Goal: Task Accomplishment & Management: Manage account settings

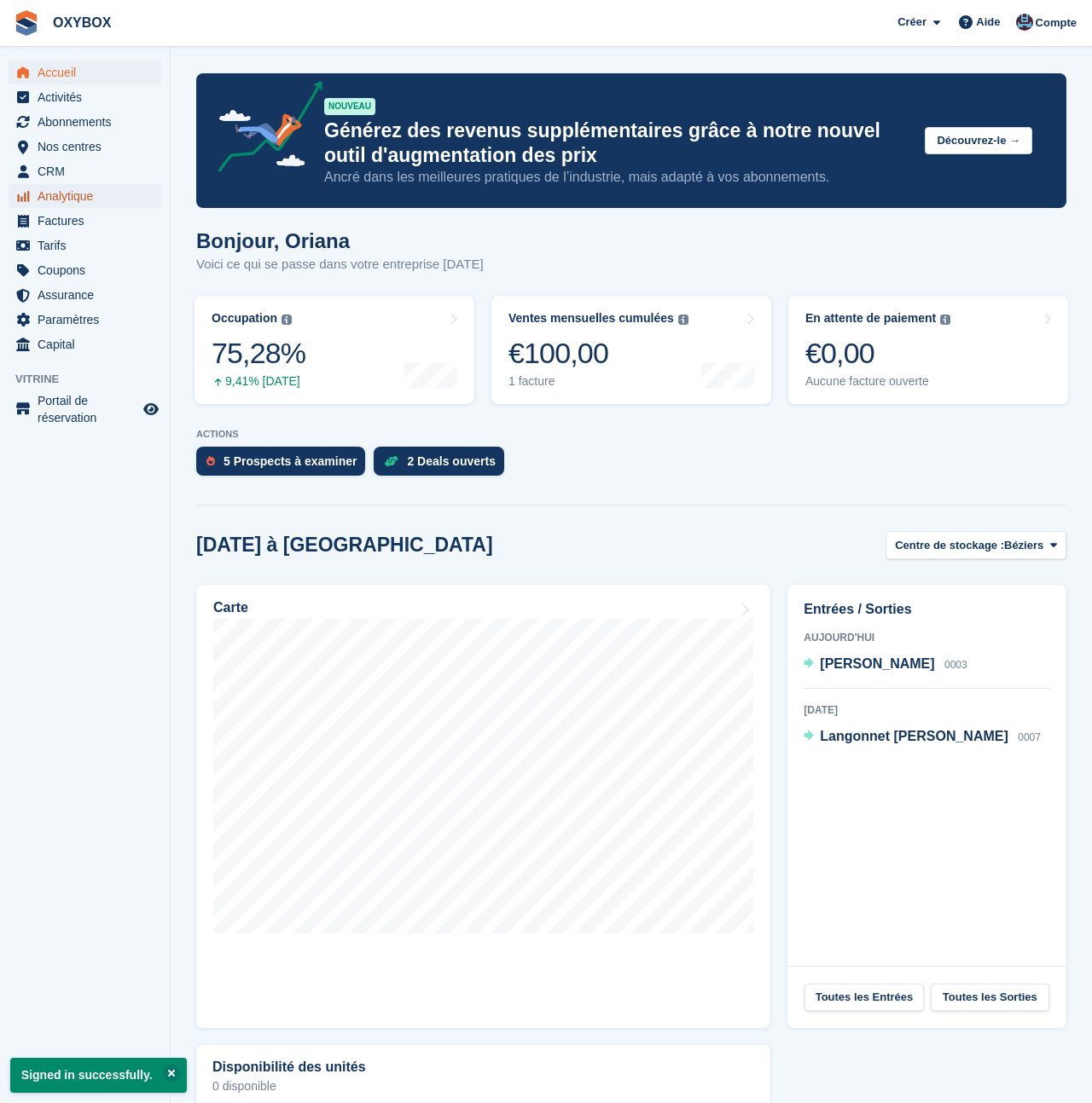
click at [66, 200] on span "Analytique" at bounding box center [88, 195] width 102 height 24
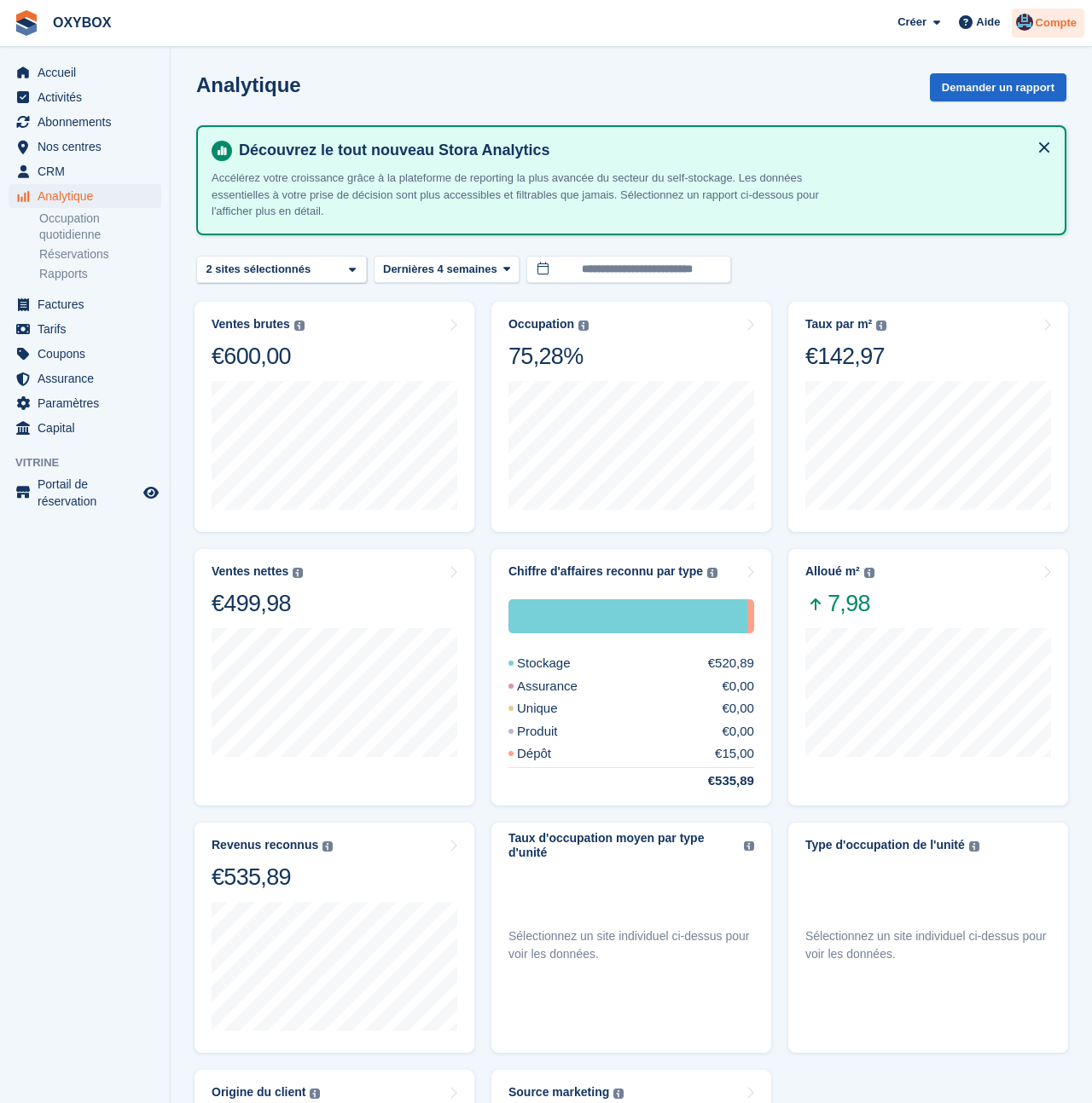
click at [1050, 29] on span "Compte" at bounding box center [1055, 24] width 41 height 17
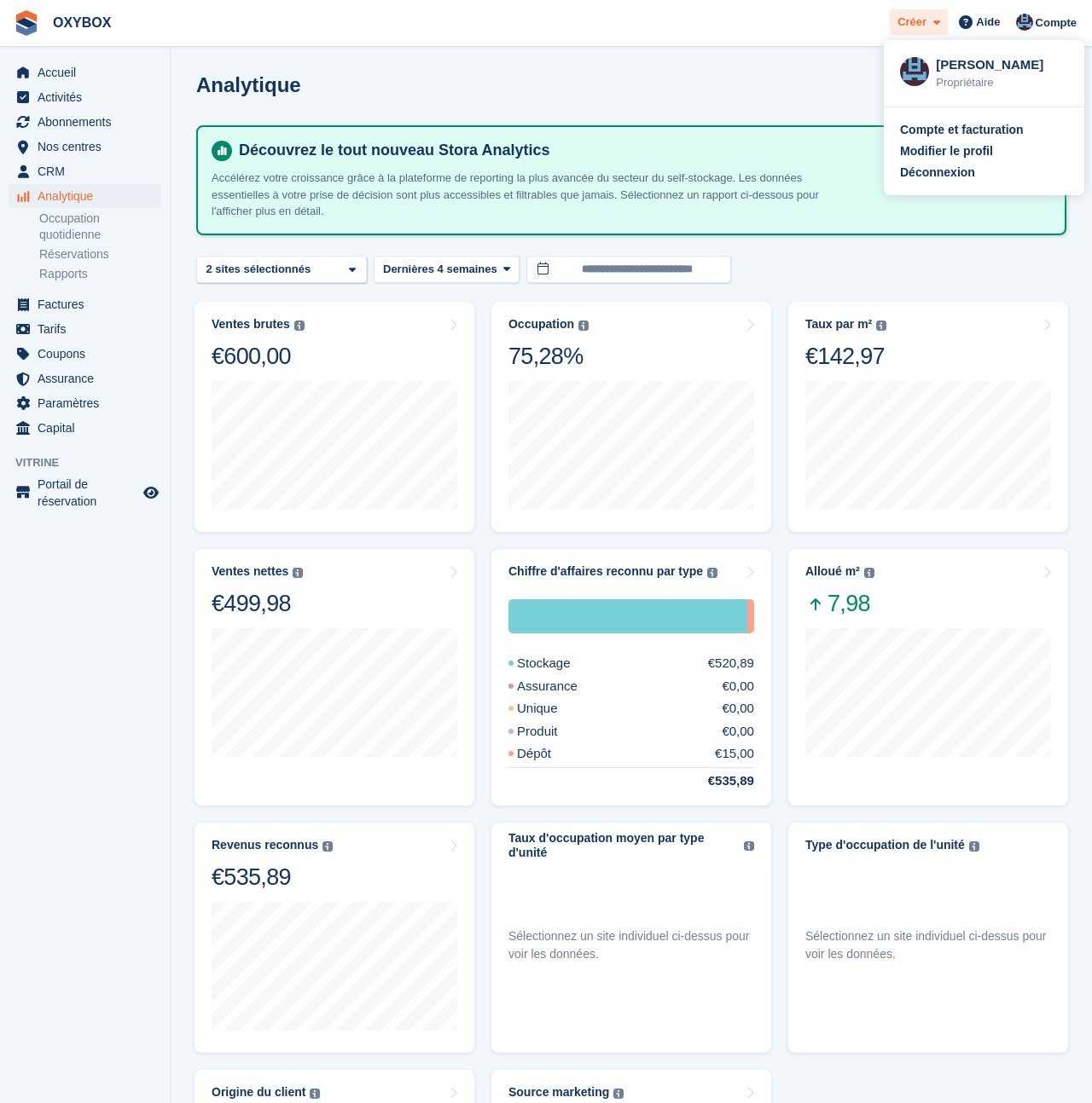
click at [913, 27] on span "Créer" at bounding box center [912, 23] width 29 height 17
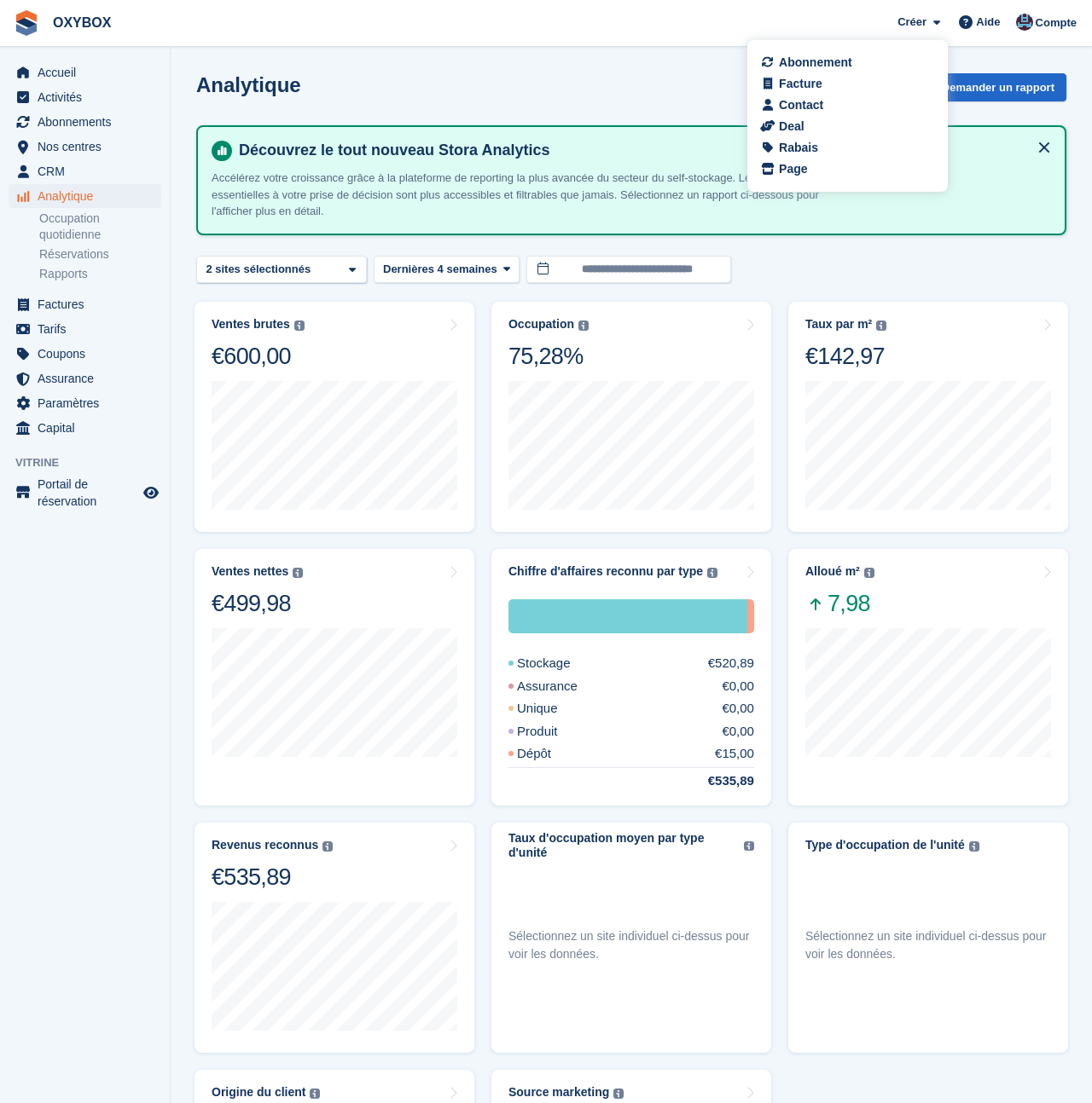
click at [546, 132] on div "Découvrez le tout nouveau Stora Analytics Accélérez votre croissance grâce à la…" at bounding box center [631, 180] width 870 height 110
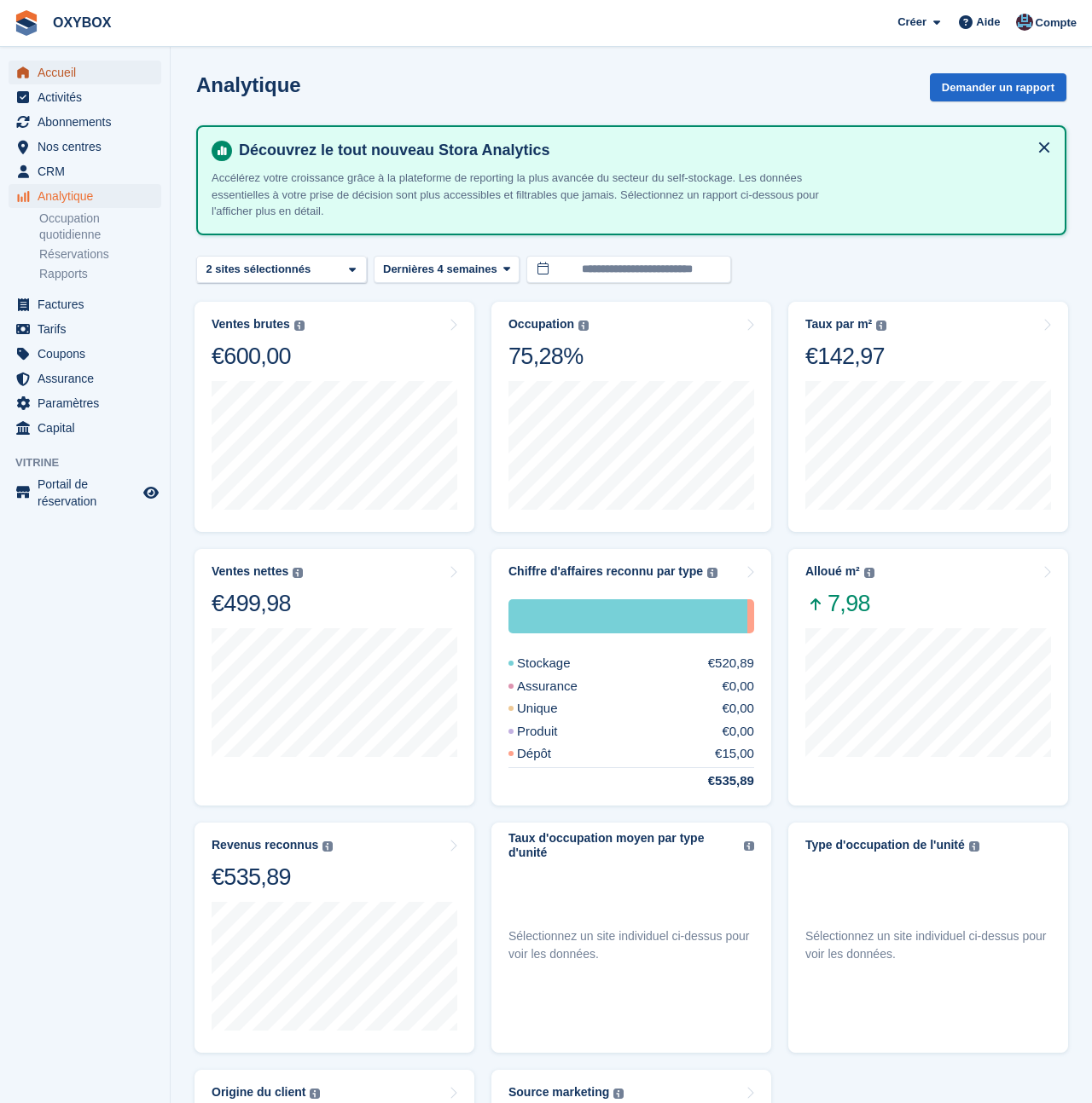
click at [64, 78] on span "Accueil" at bounding box center [88, 71] width 102 height 24
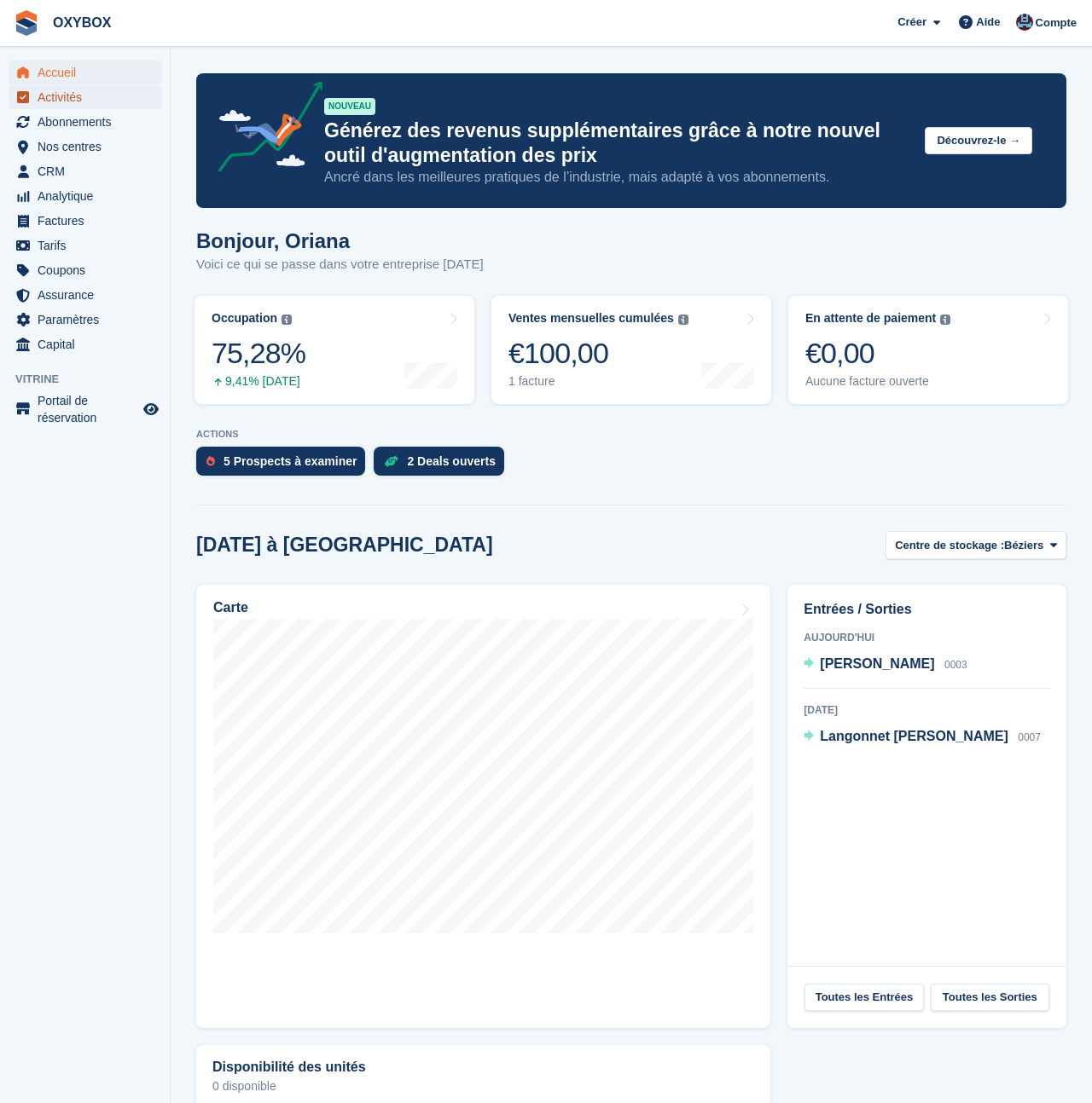
click at [62, 105] on span "Activités" at bounding box center [88, 97] width 102 height 24
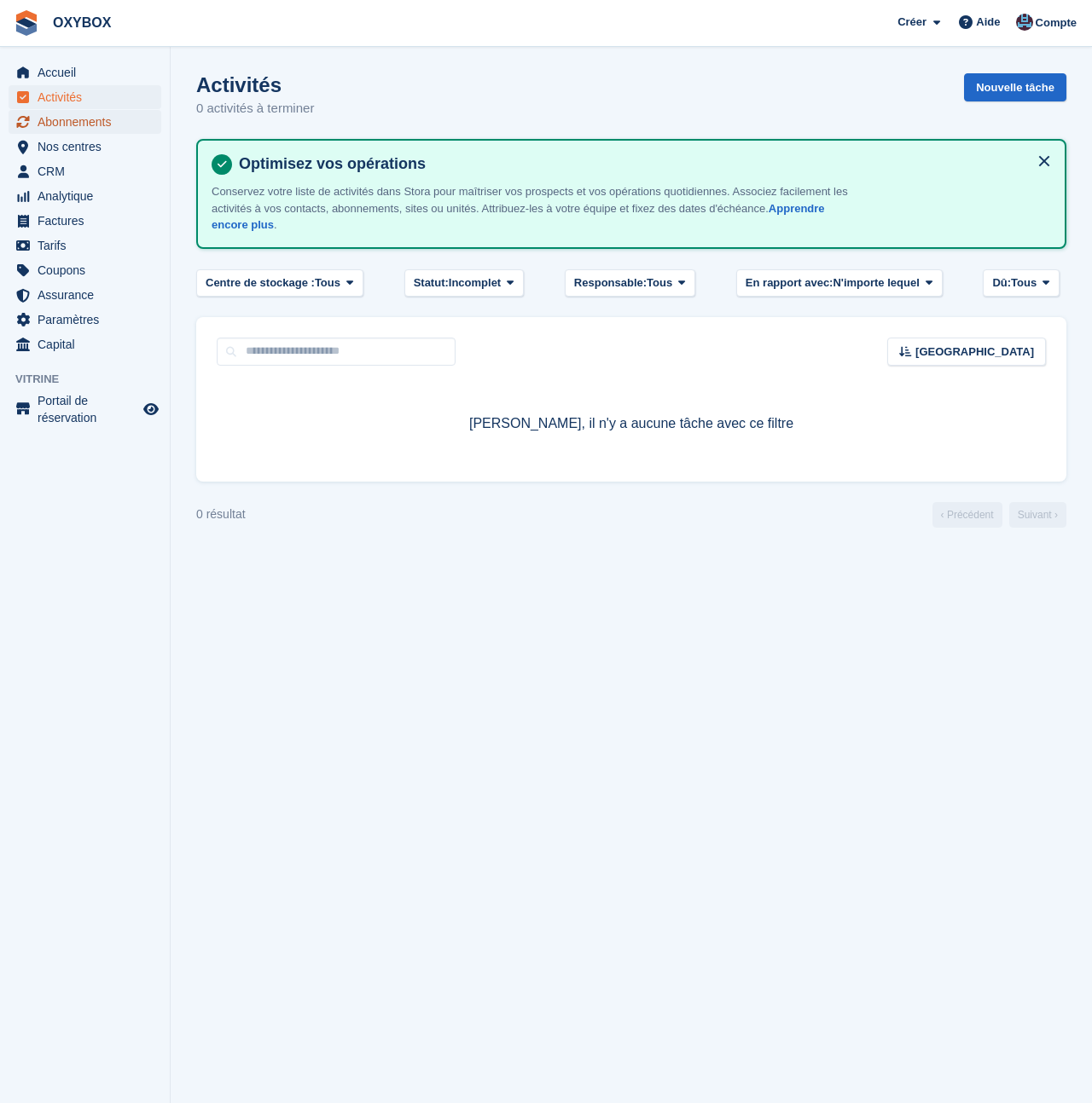
click at [66, 125] on span "Abonnements" at bounding box center [88, 121] width 102 height 24
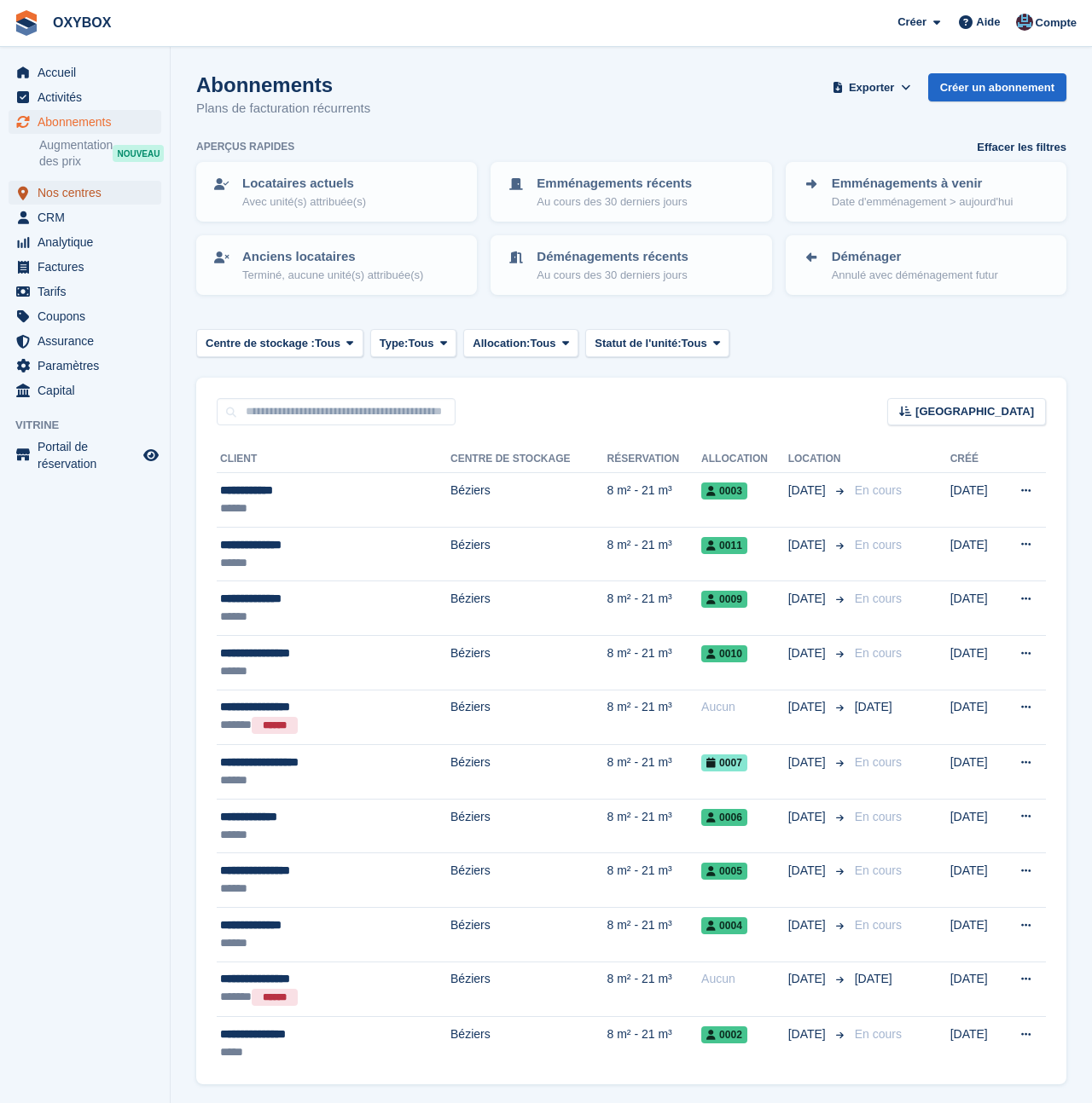
click at [66, 194] on span "Nos centres" at bounding box center [88, 192] width 102 height 24
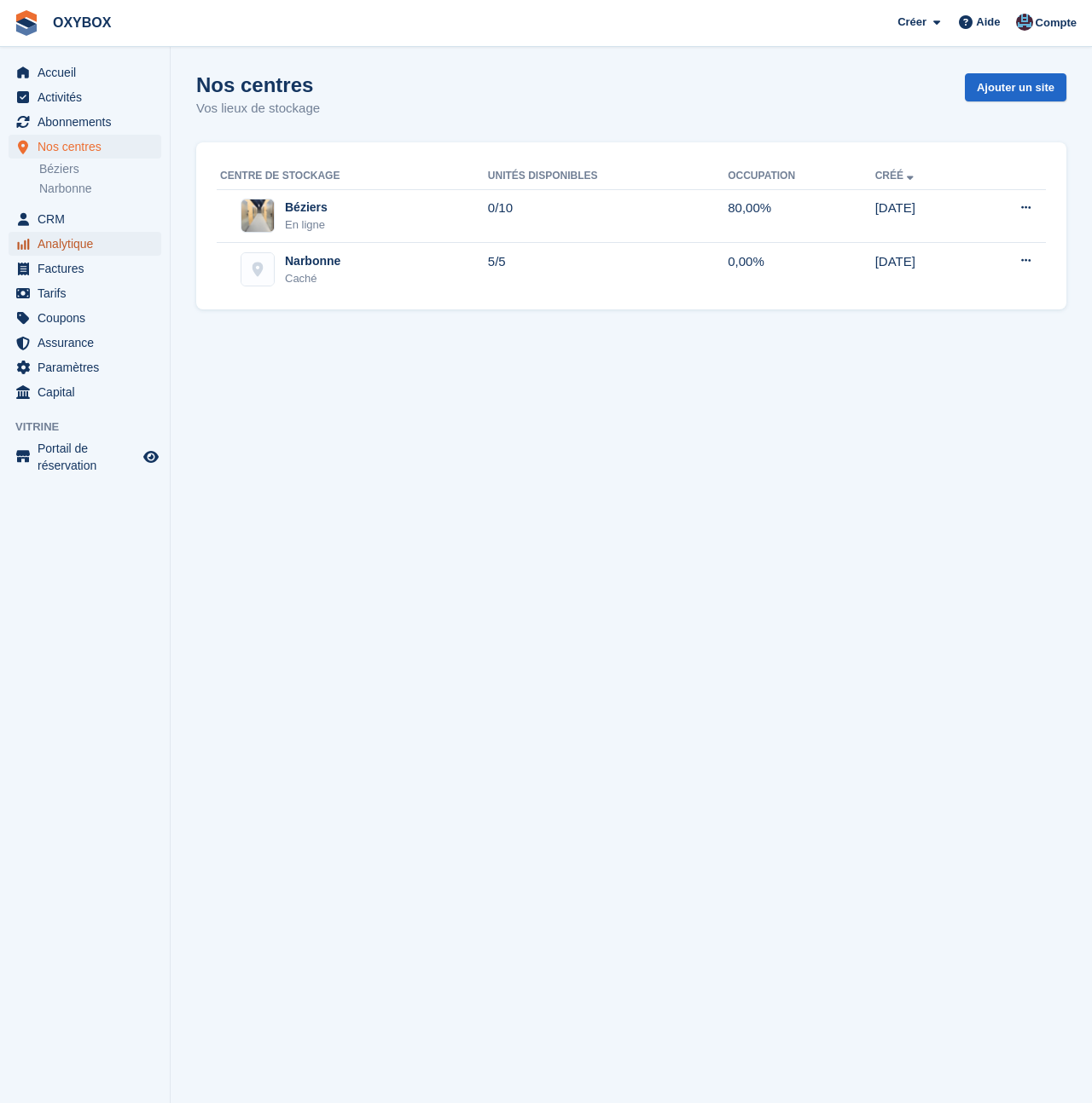
click at [62, 234] on span "Analytique" at bounding box center [88, 243] width 102 height 24
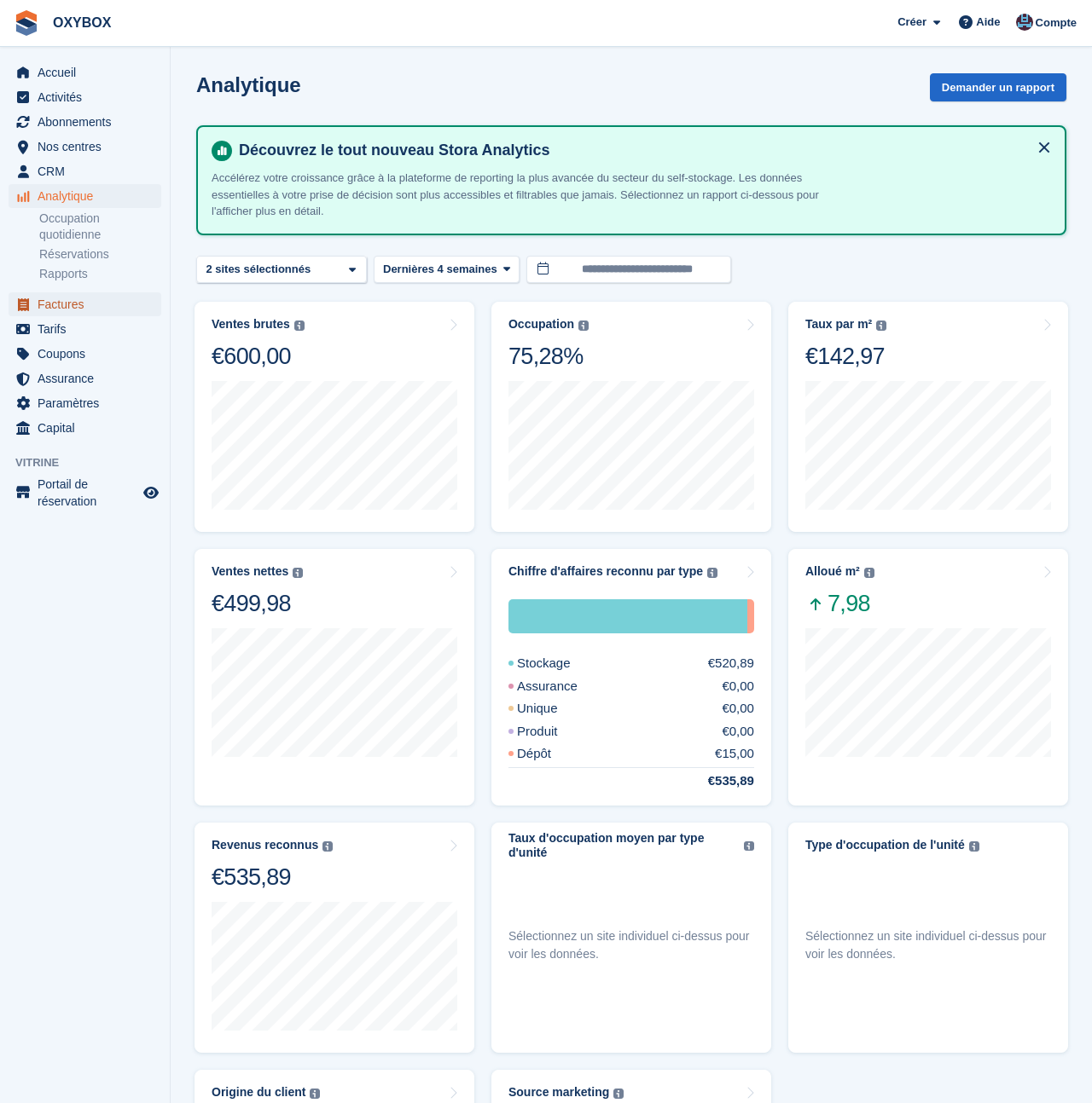
click at [73, 314] on span "Factures" at bounding box center [88, 304] width 102 height 24
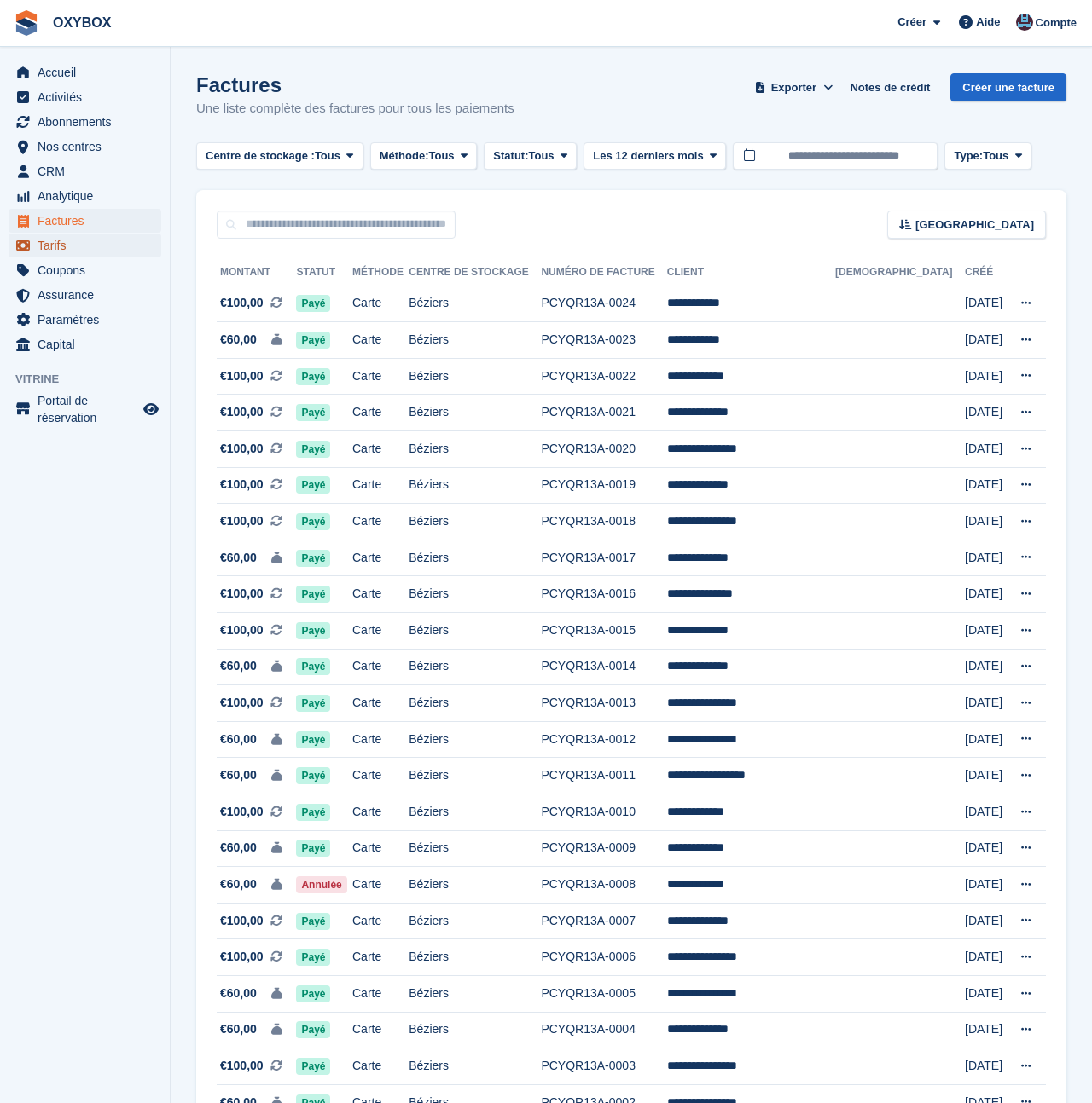
click at [69, 246] on span "Tarifs" at bounding box center [88, 245] width 102 height 24
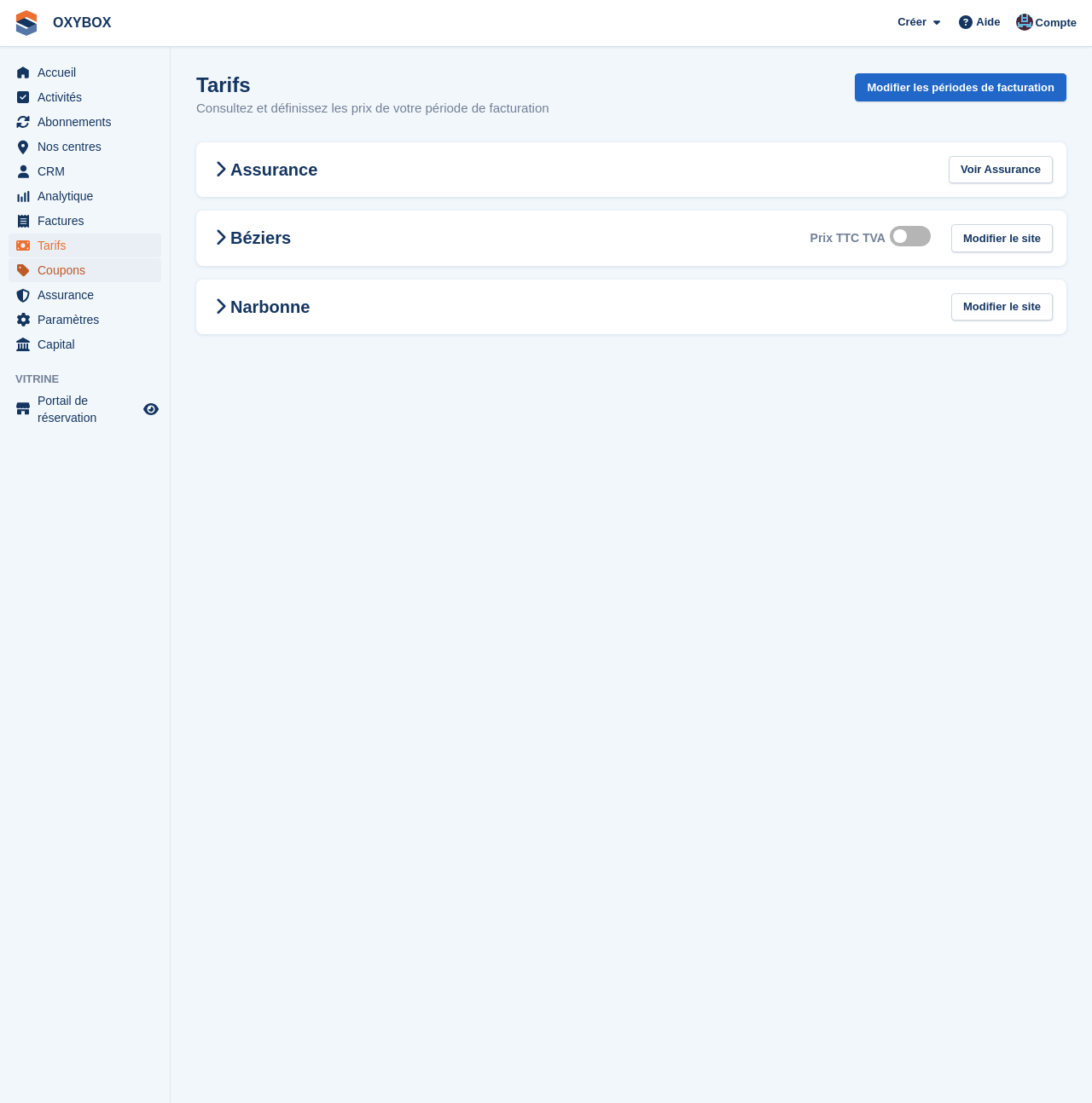
click at [83, 276] on span "Coupons" at bounding box center [88, 270] width 102 height 24
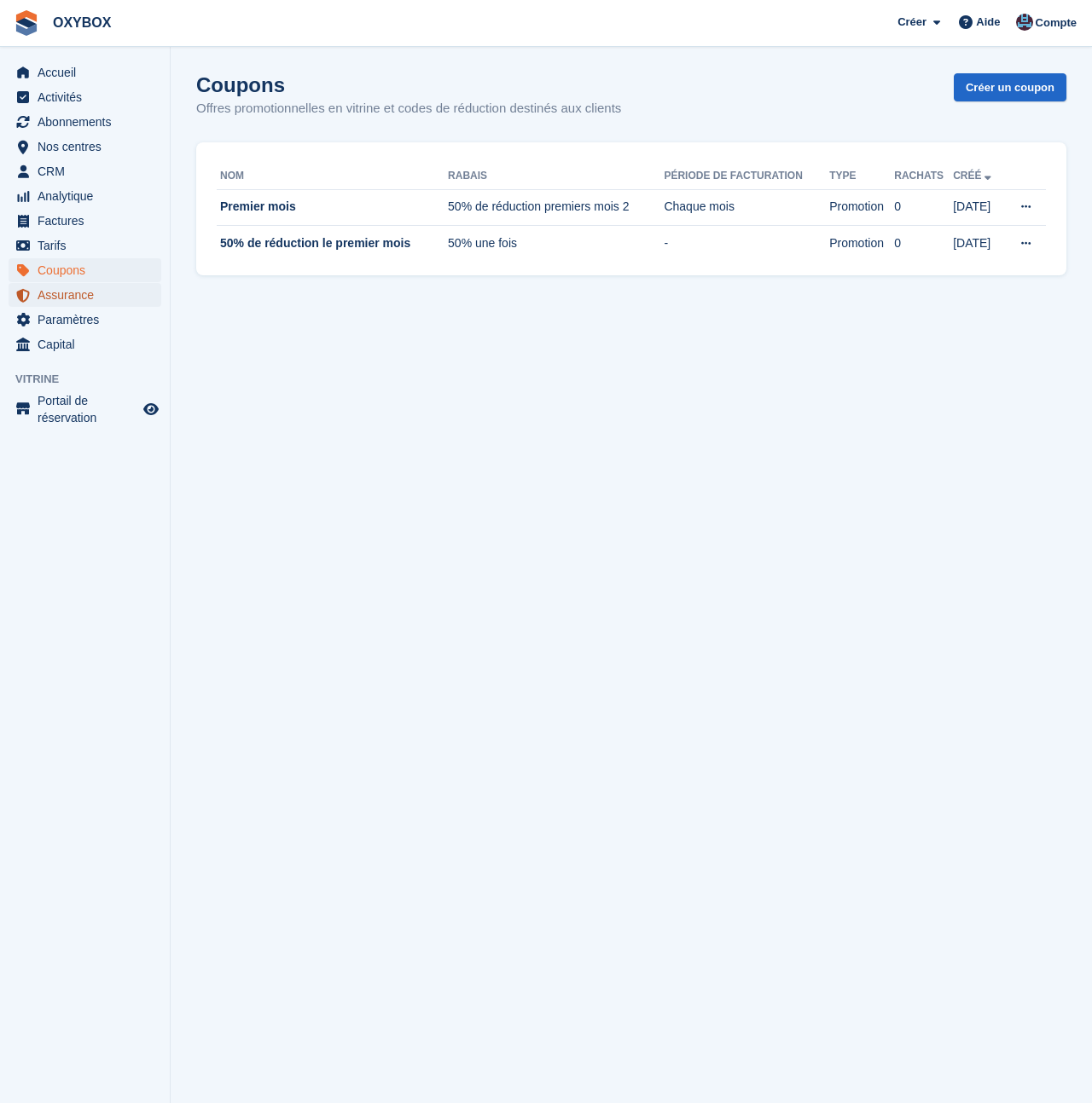
click at [80, 286] on span "Assurance" at bounding box center [88, 294] width 102 height 24
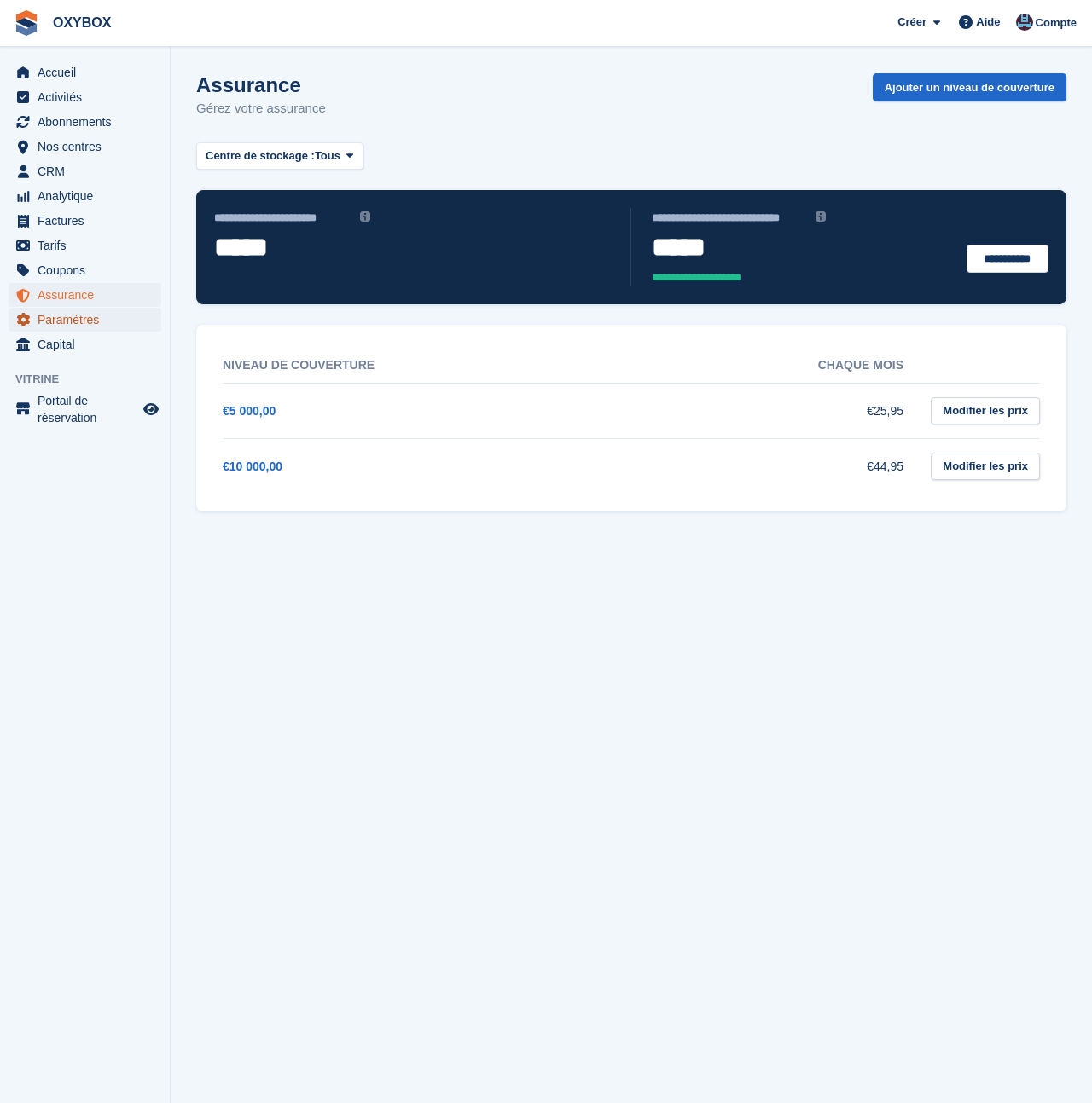
click at [92, 320] on span "Paramètres" at bounding box center [88, 319] width 102 height 24
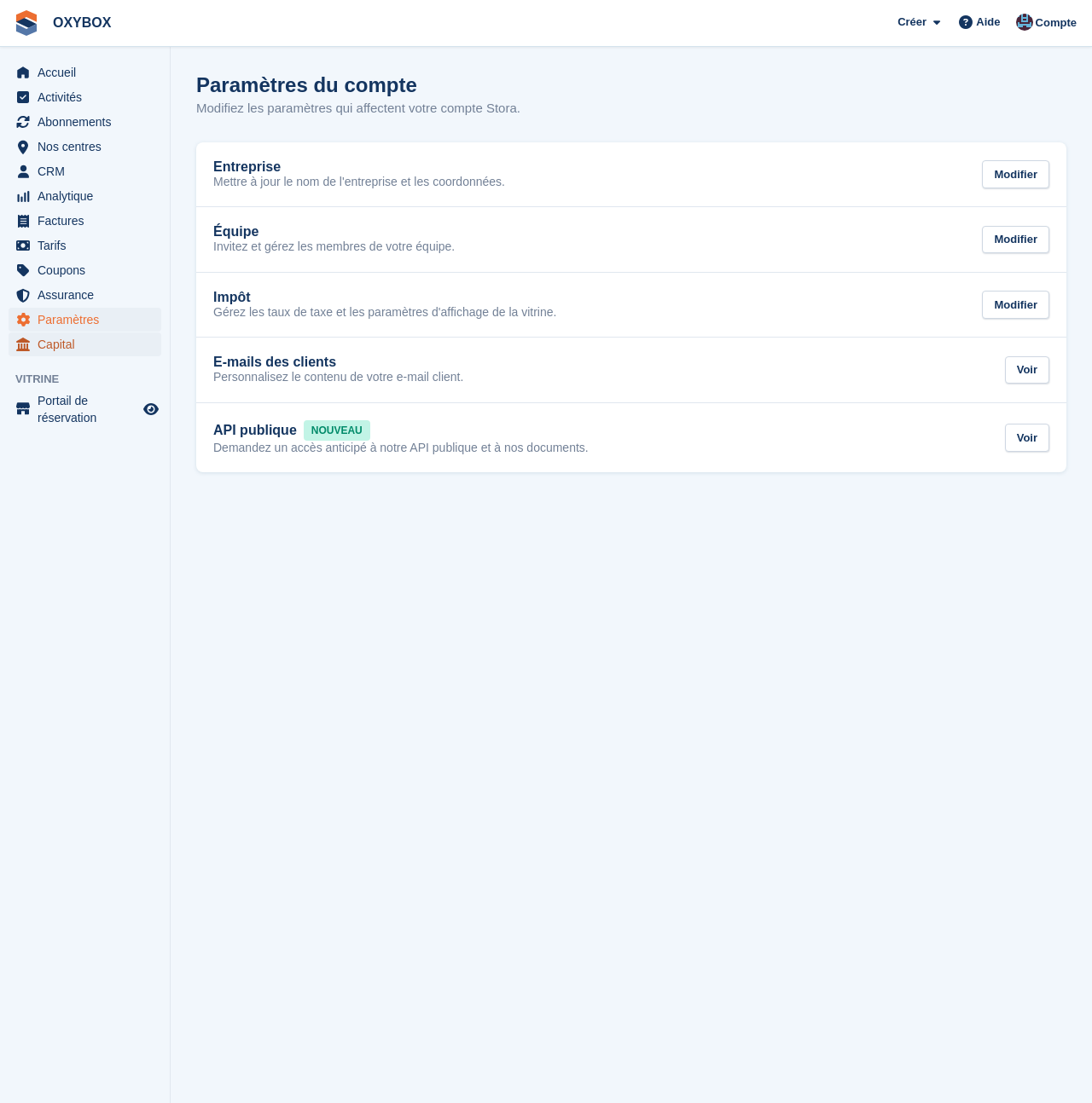
click at [60, 342] on span "Capital" at bounding box center [88, 344] width 102 height 24
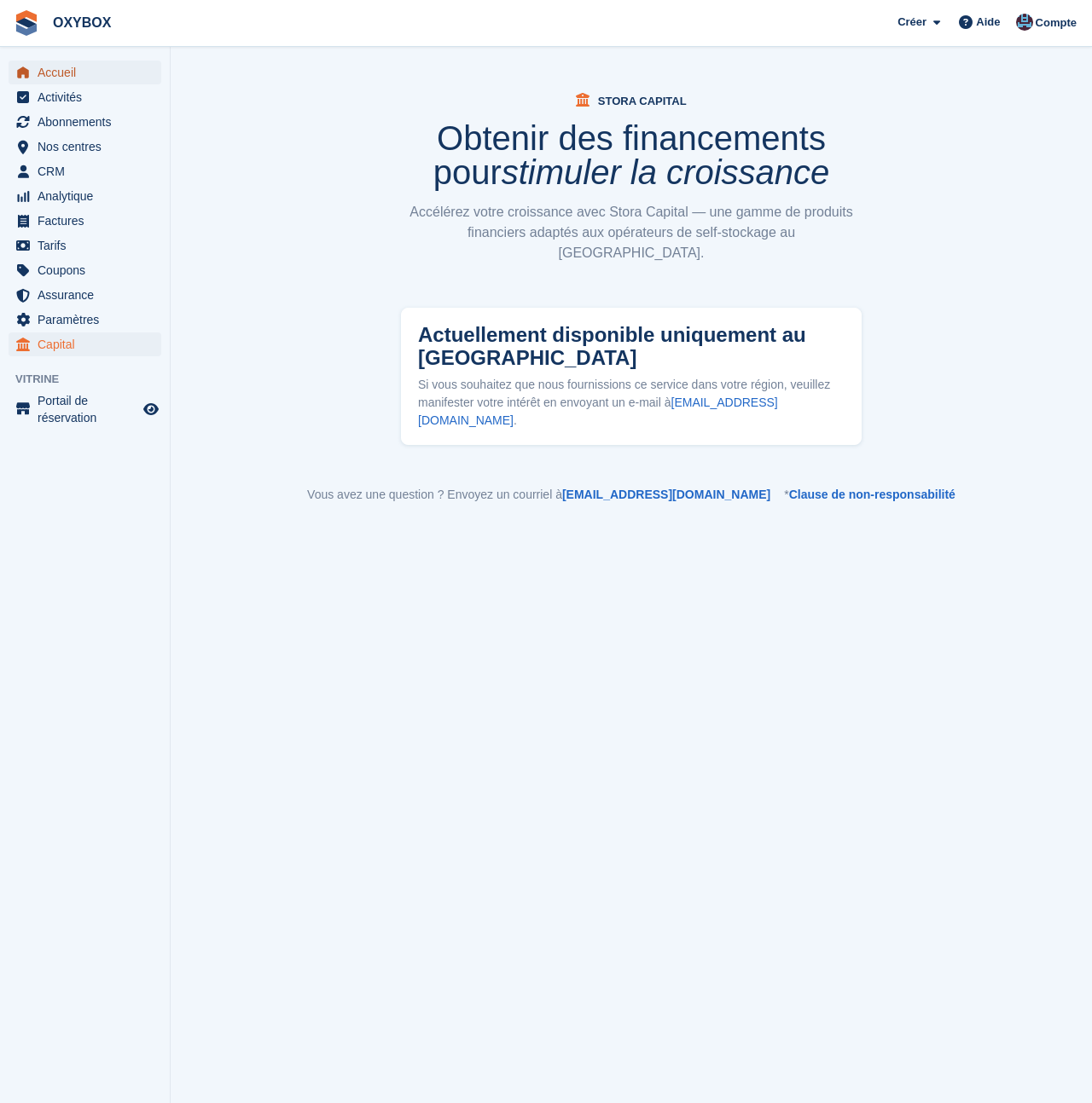
click at [53, 79] on span "Accueil" at bounding box center [88, 71] width 102 height 24
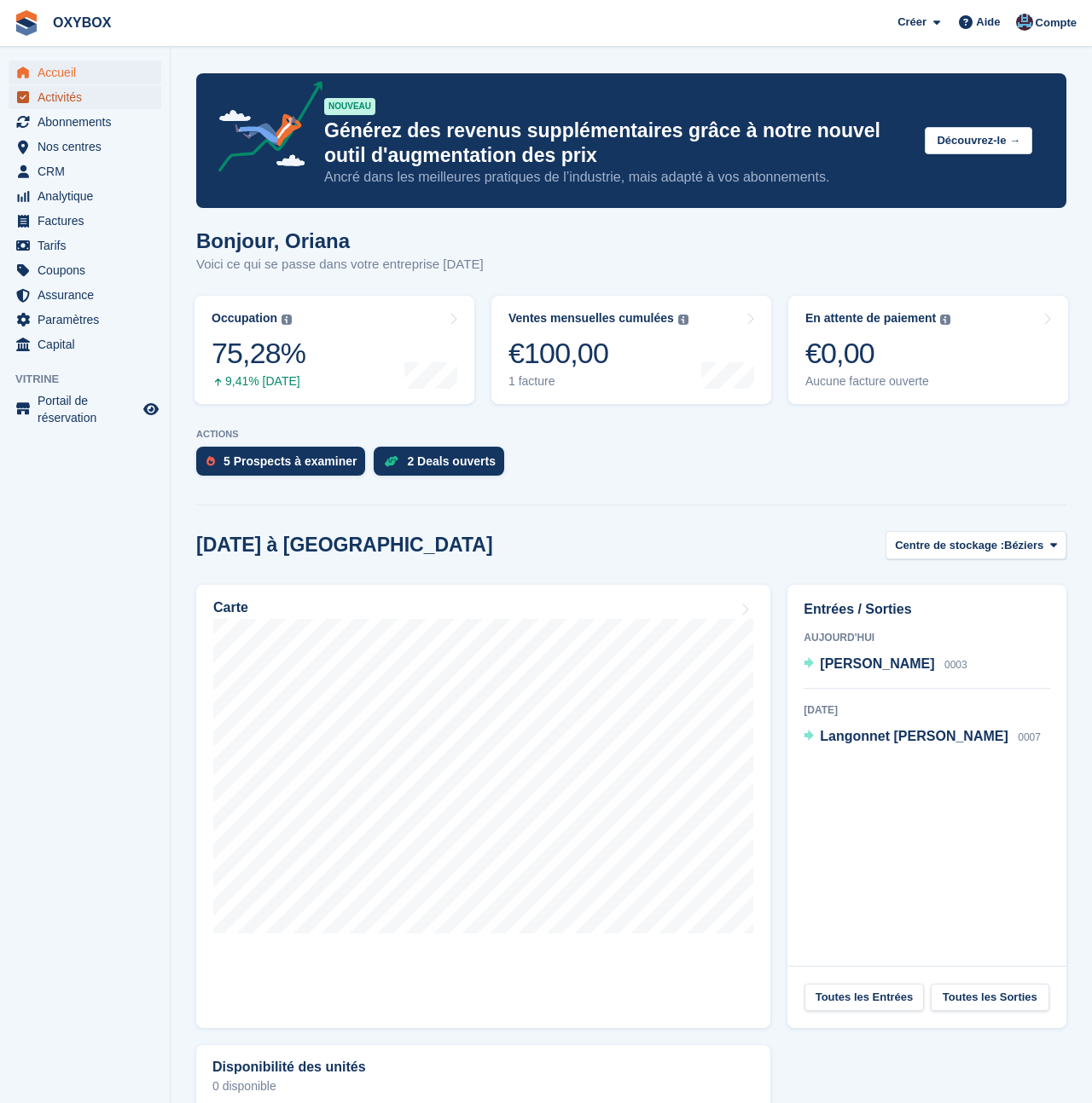
click at [49, 95] on span "Activités" at bounding box center [88, 97] width 102 height 24
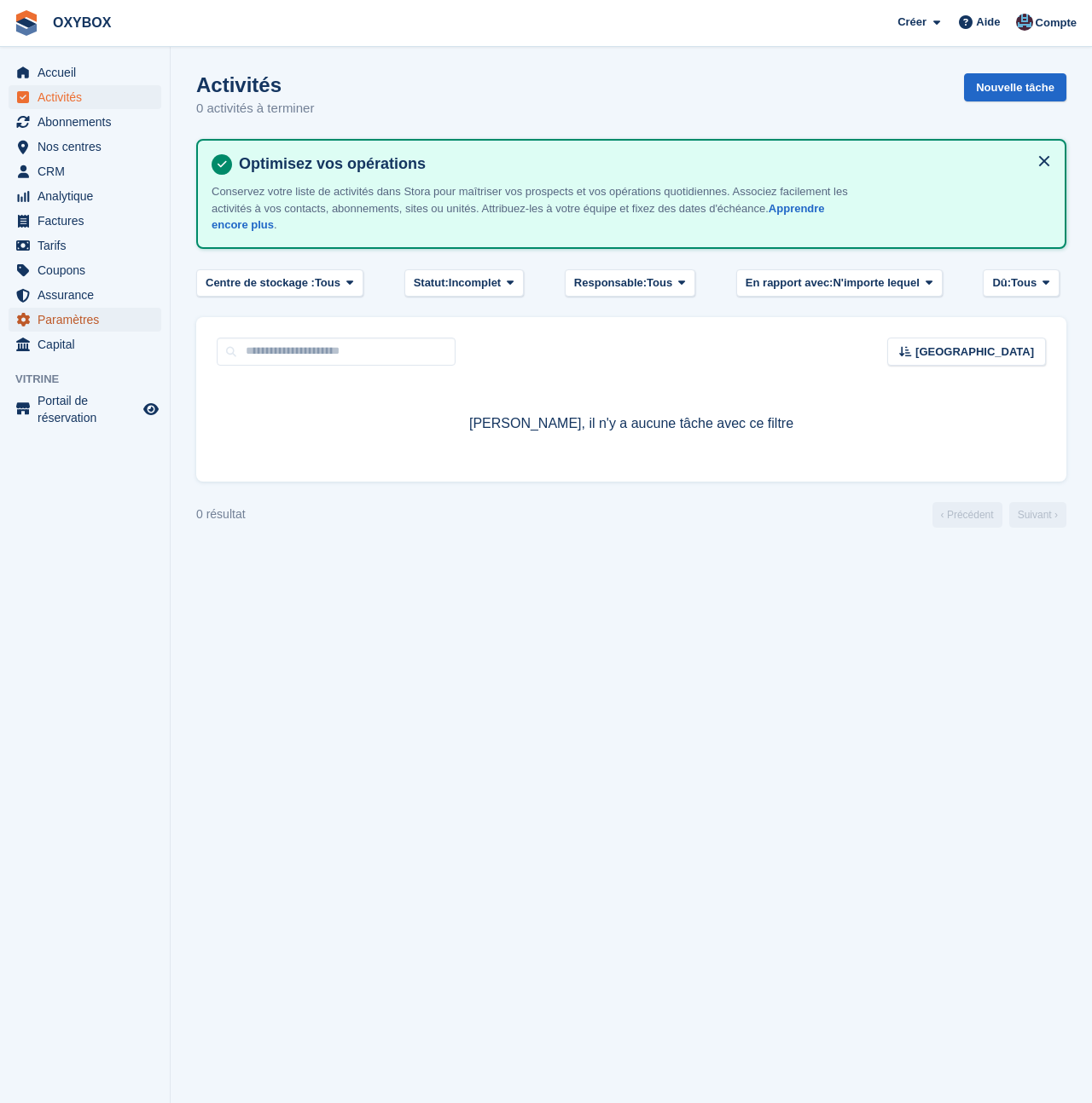
click at [94, 327] on span "Paramètres" at bounding box center [88, 319] width 102 height 24
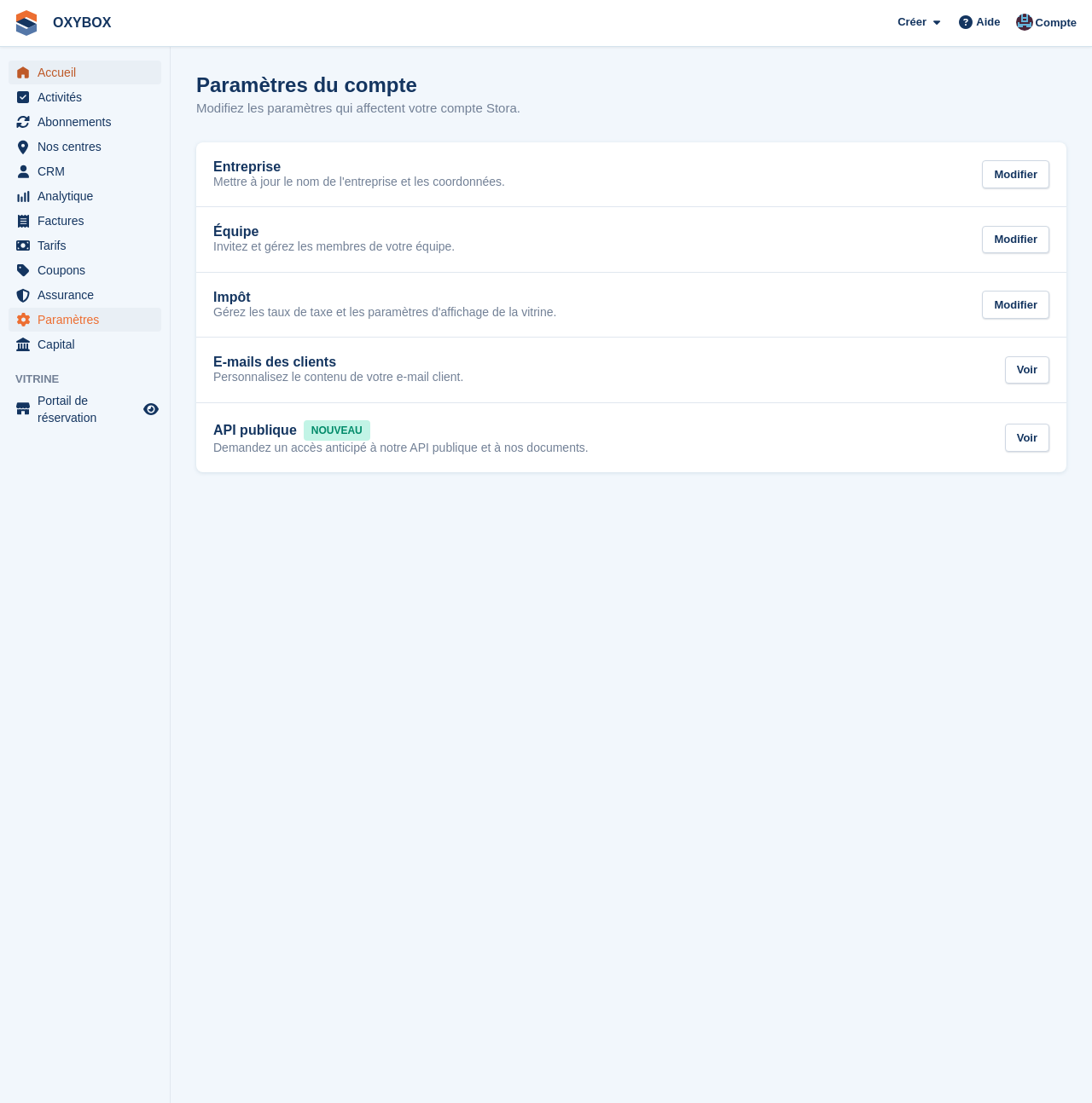
click at [56, 74] on span "Accueil" at bounding box center [88, 71] width 102 height 24
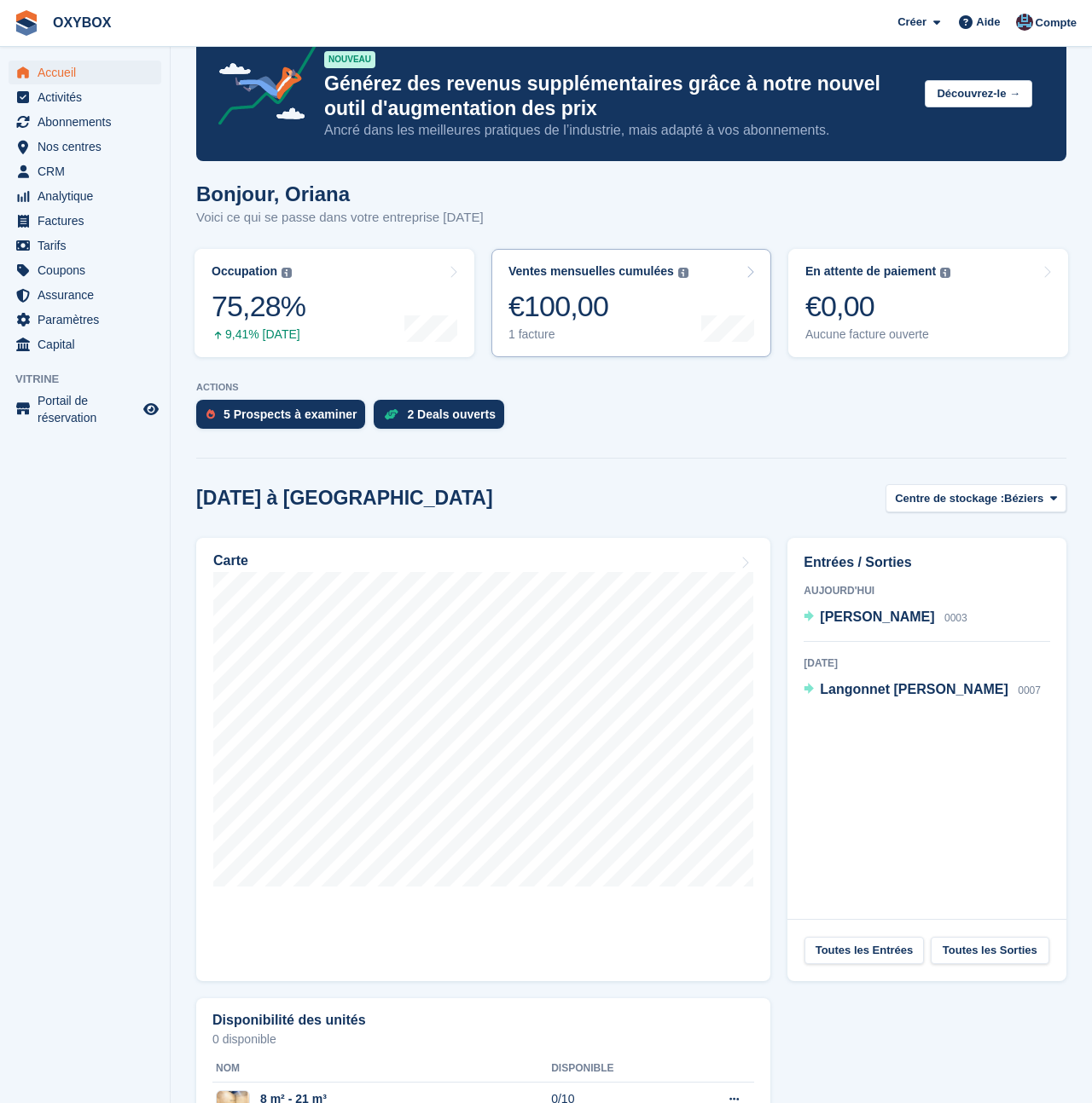
scroll to position [118, 0]
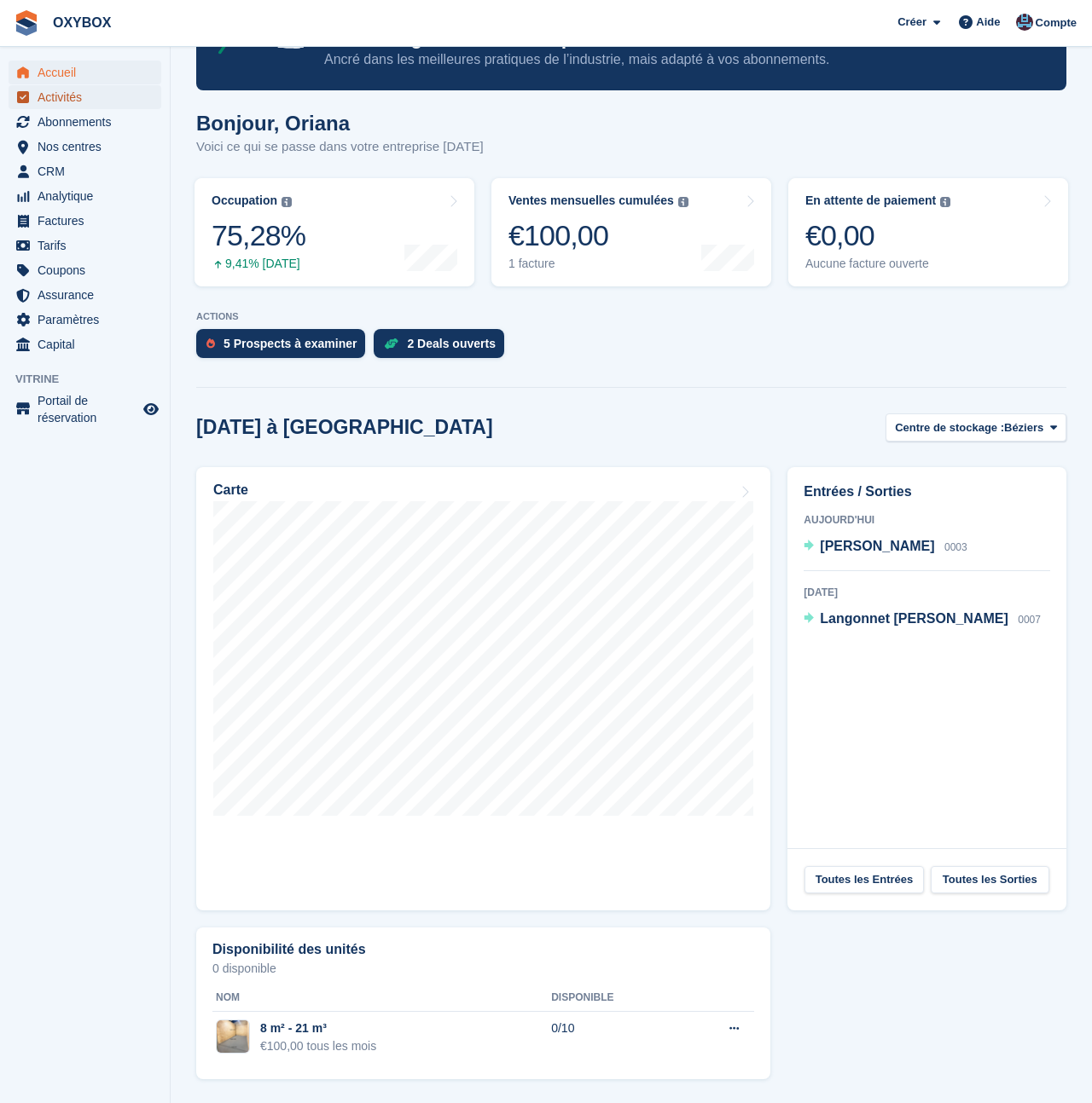
click at [76, 105] on span "Activités" at bounding box center [88, 97] width 102 height 24
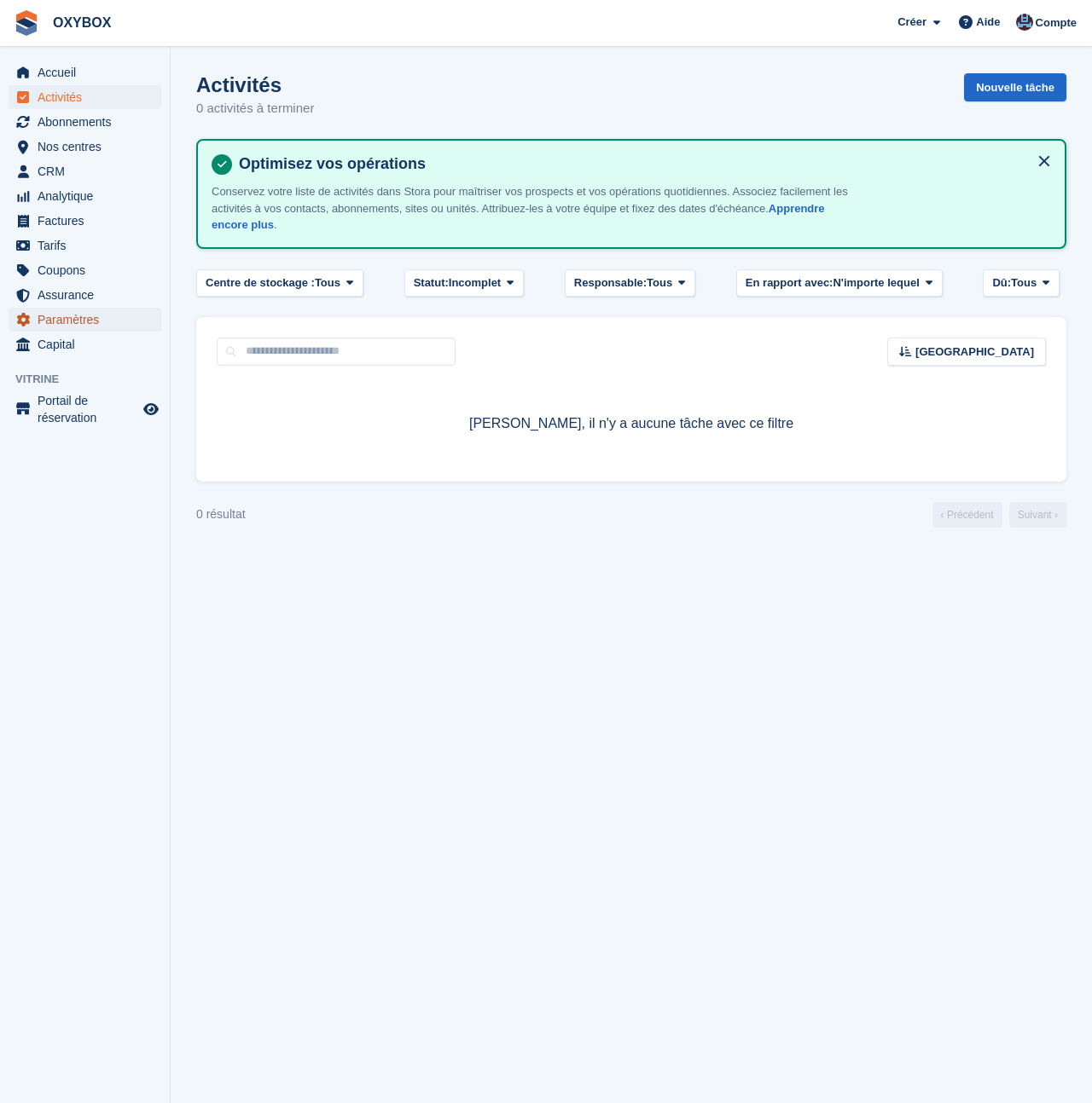
click at [107, 326] on span "Paramètres" at bounding box center [88, 319] width 102 height 24
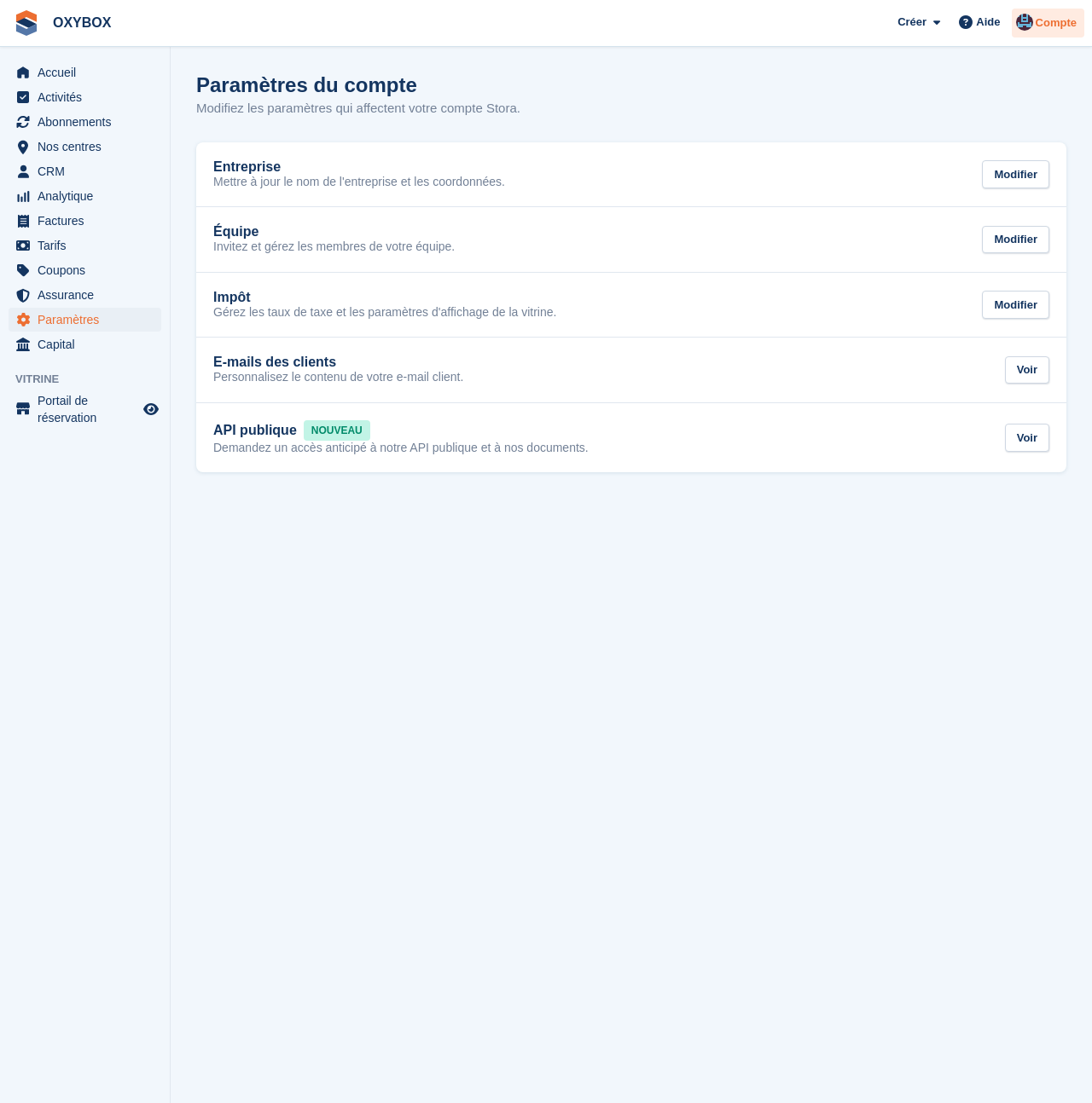
click at [1030, 22] on img at bounding box center [1025, 23] width 17 height 17
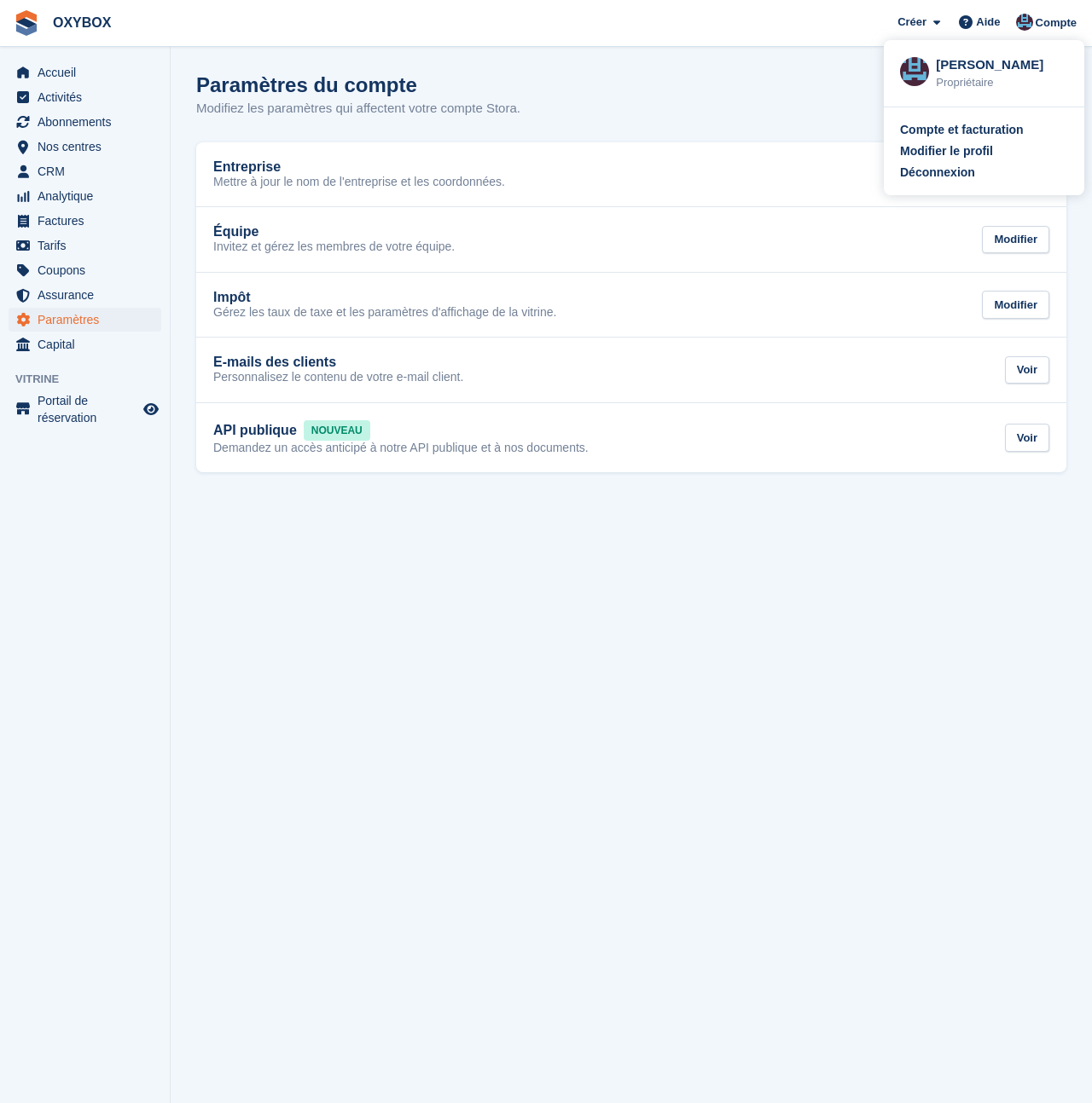
click at [602, 128] on div "Paramètres du compte Modifiez les paramètres qui affectent votre compte Stora." at bounding box center [631, 105] width 870 height 65
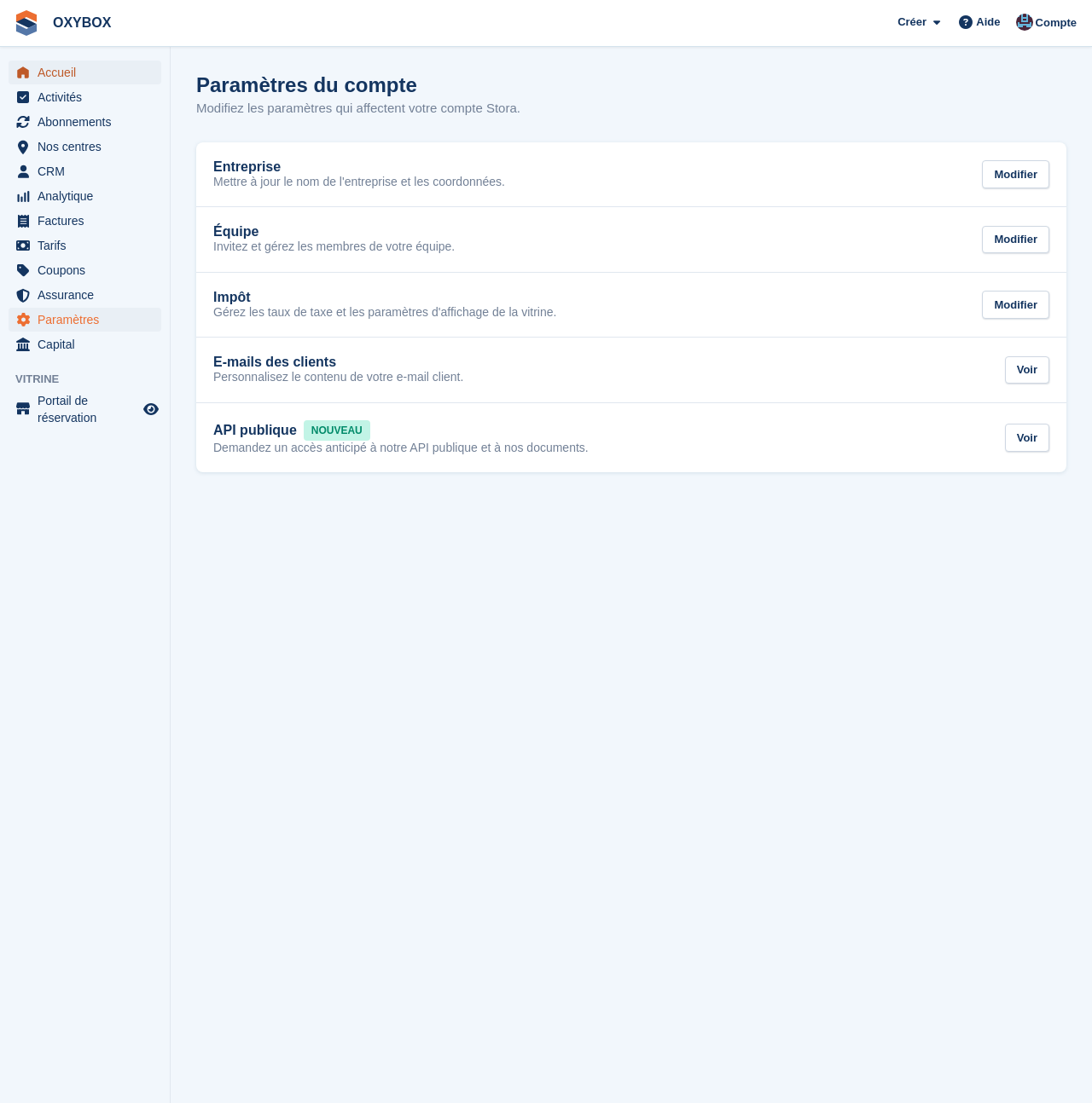
click at [73, 76] on span "Accueil" at bounding box center [88, 71] width 102 height 24
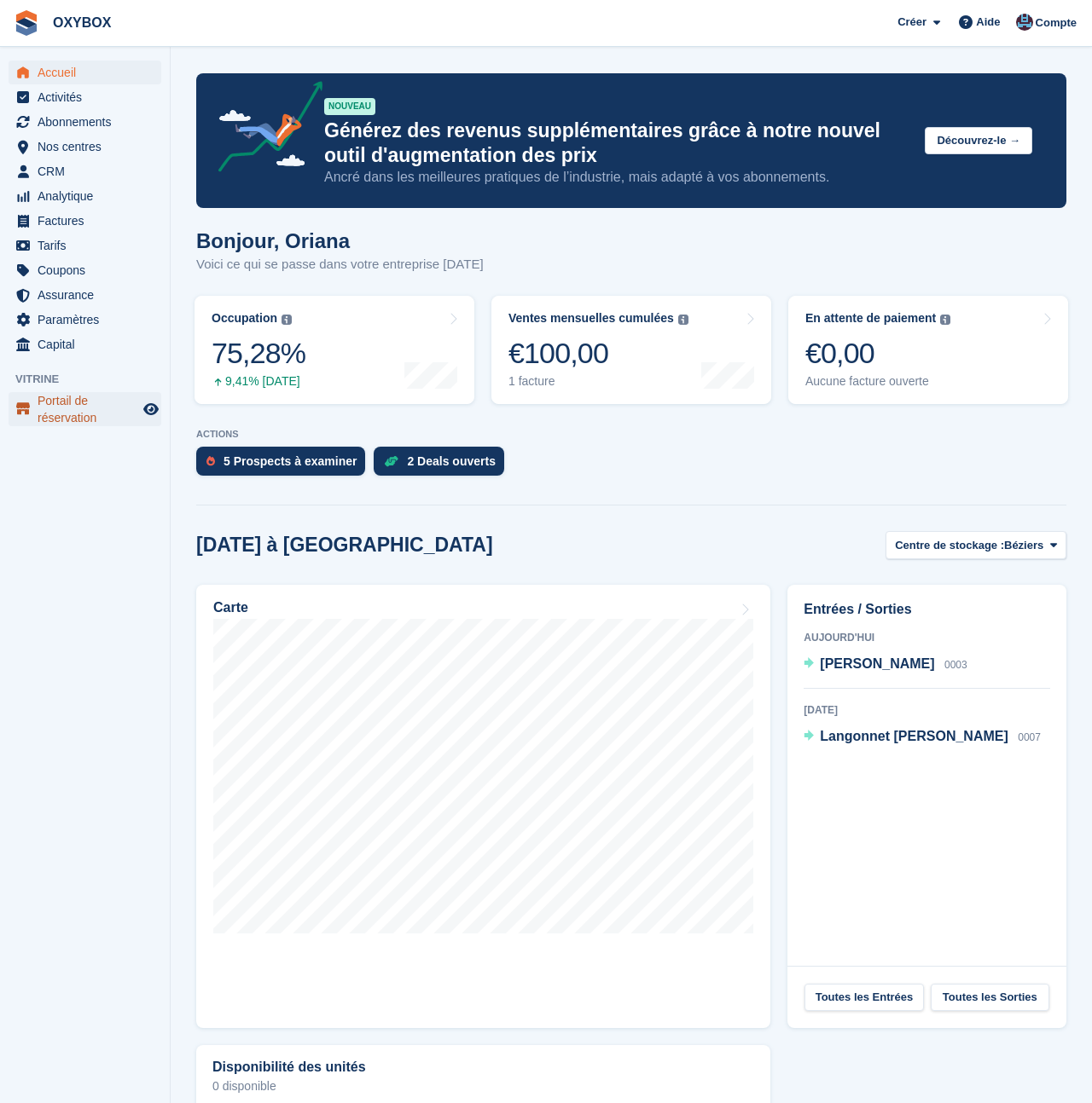
click at [95, 405] on span "Portail de réservation" at bounding box center [88, 409] width 102 height 34
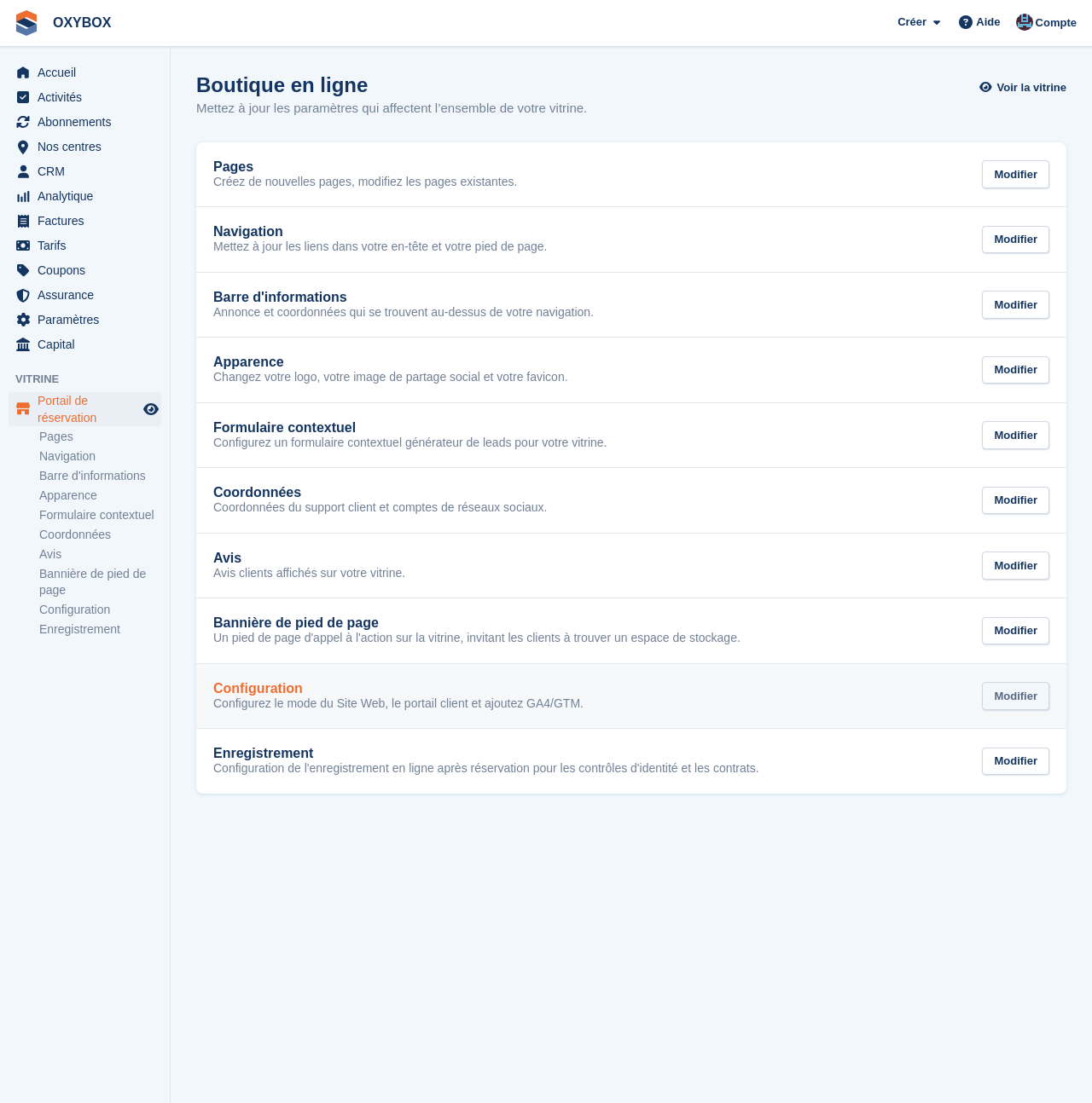
click at [1015, 696] on div "Modifier" at bounding box center [1014, 696] width 67 height 28
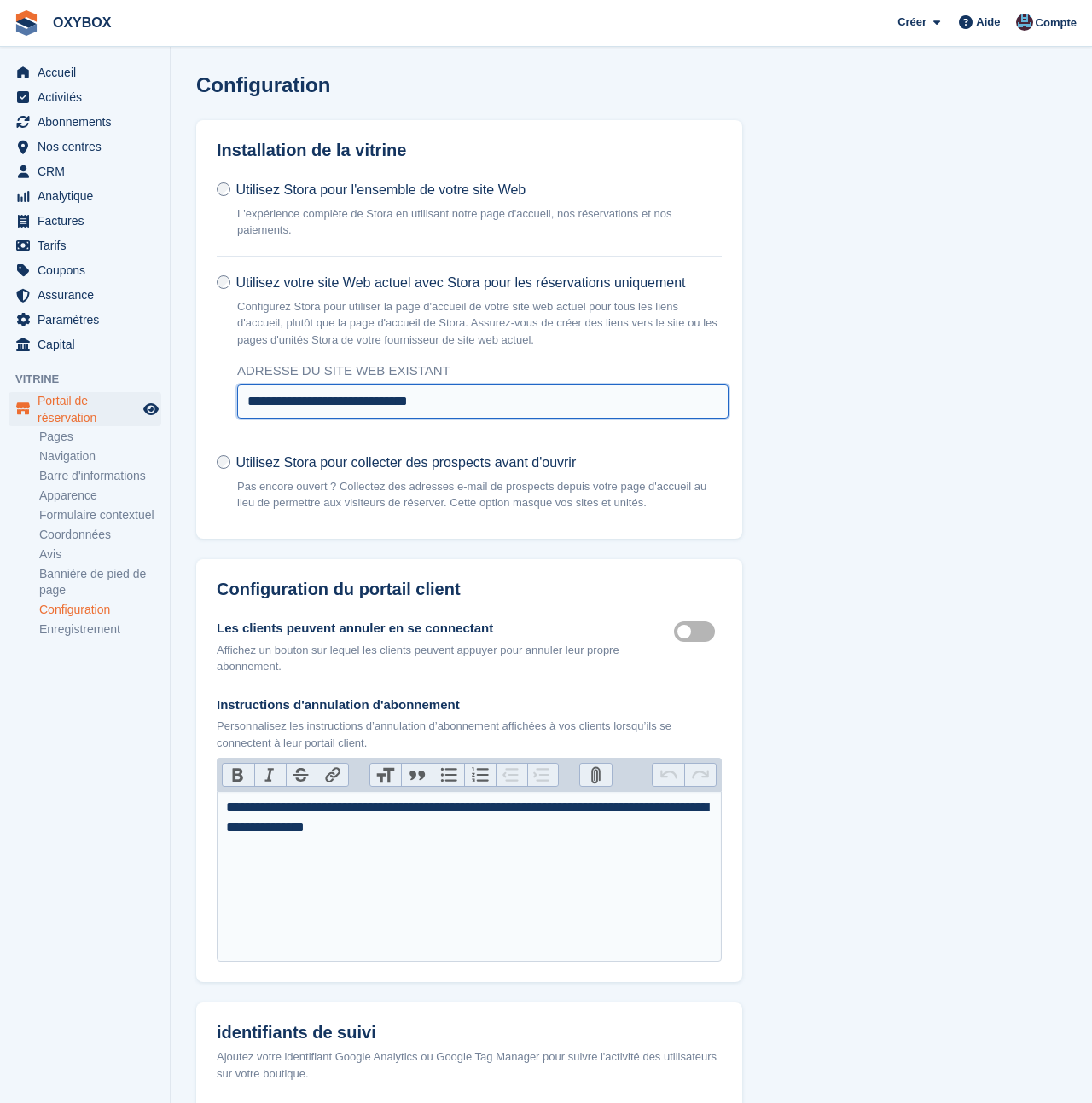
drag, startPoint x: 466, startPoint y: 398, endPoint x: 116, endPoint y: 389, distance: 350.1
click at [128, 389] on div "Accueil Activités Abonnements Abonnements Abonnements Augmentation des prix NOU…" at bounding box center [546, 1007] width 1092 height 2014
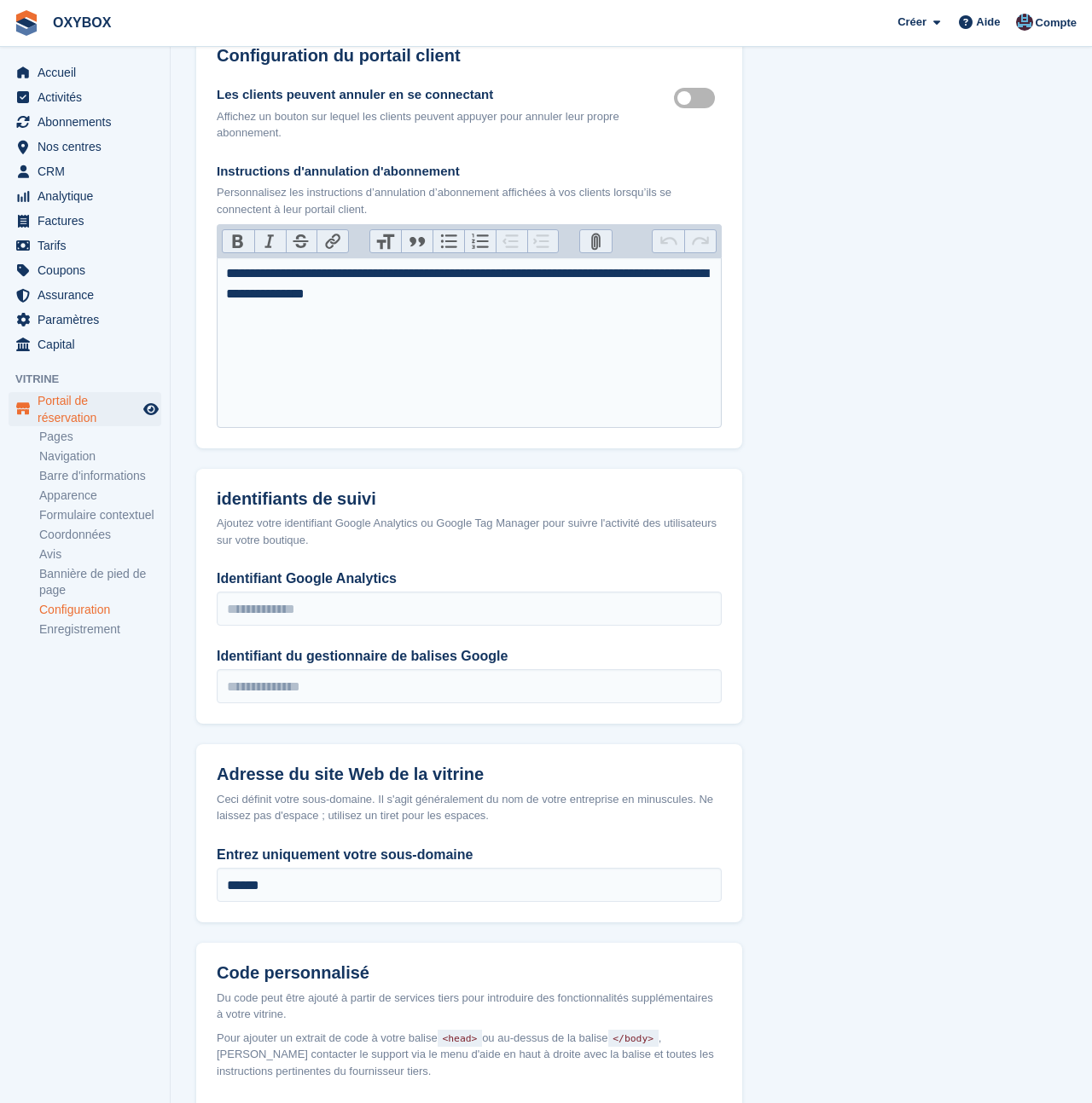
scroll to position [562, 0]
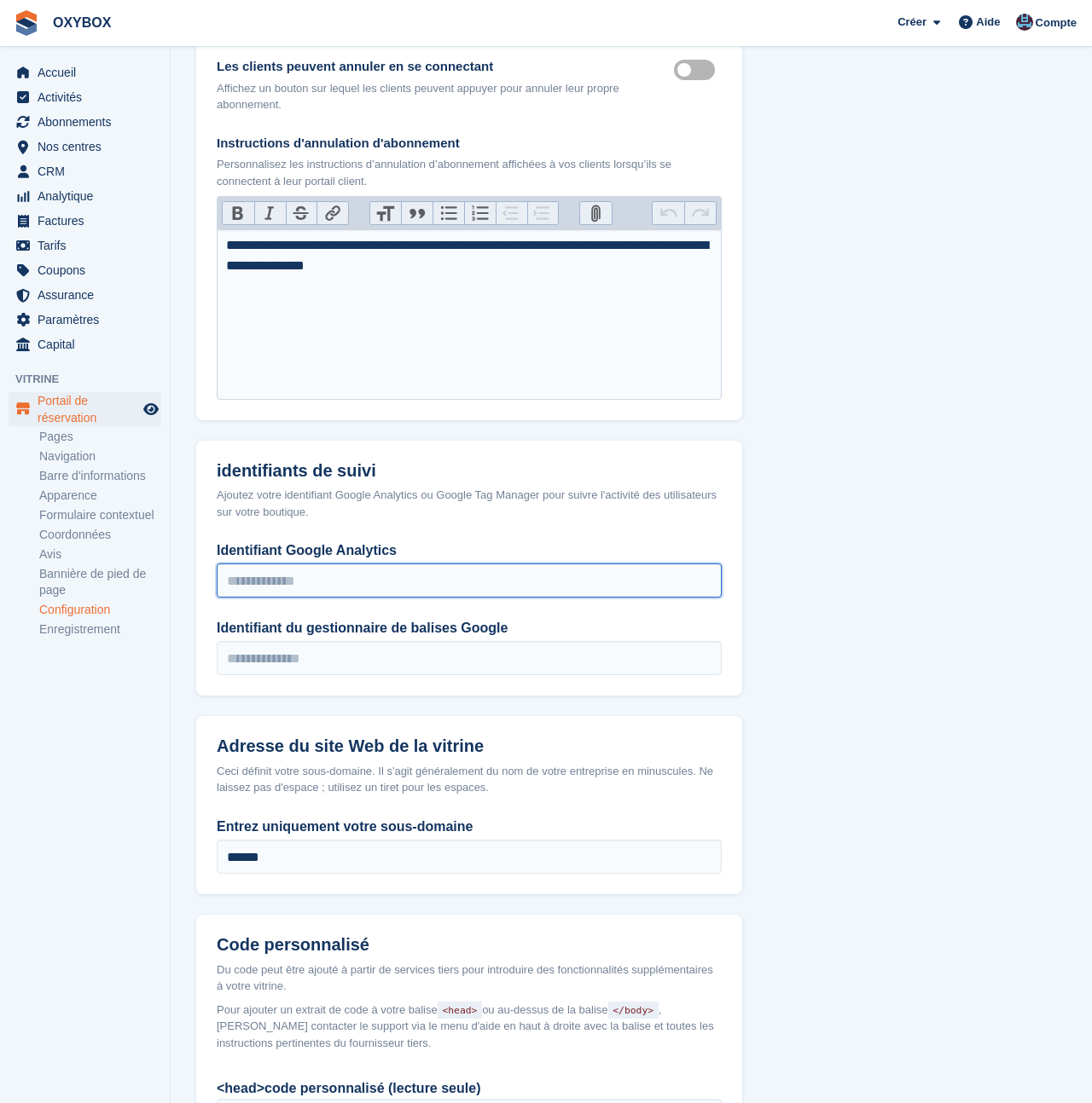
click at [364, 582] on input "Identifiant Google Analytics" at bounding box center [469, 580] width 505 height 34
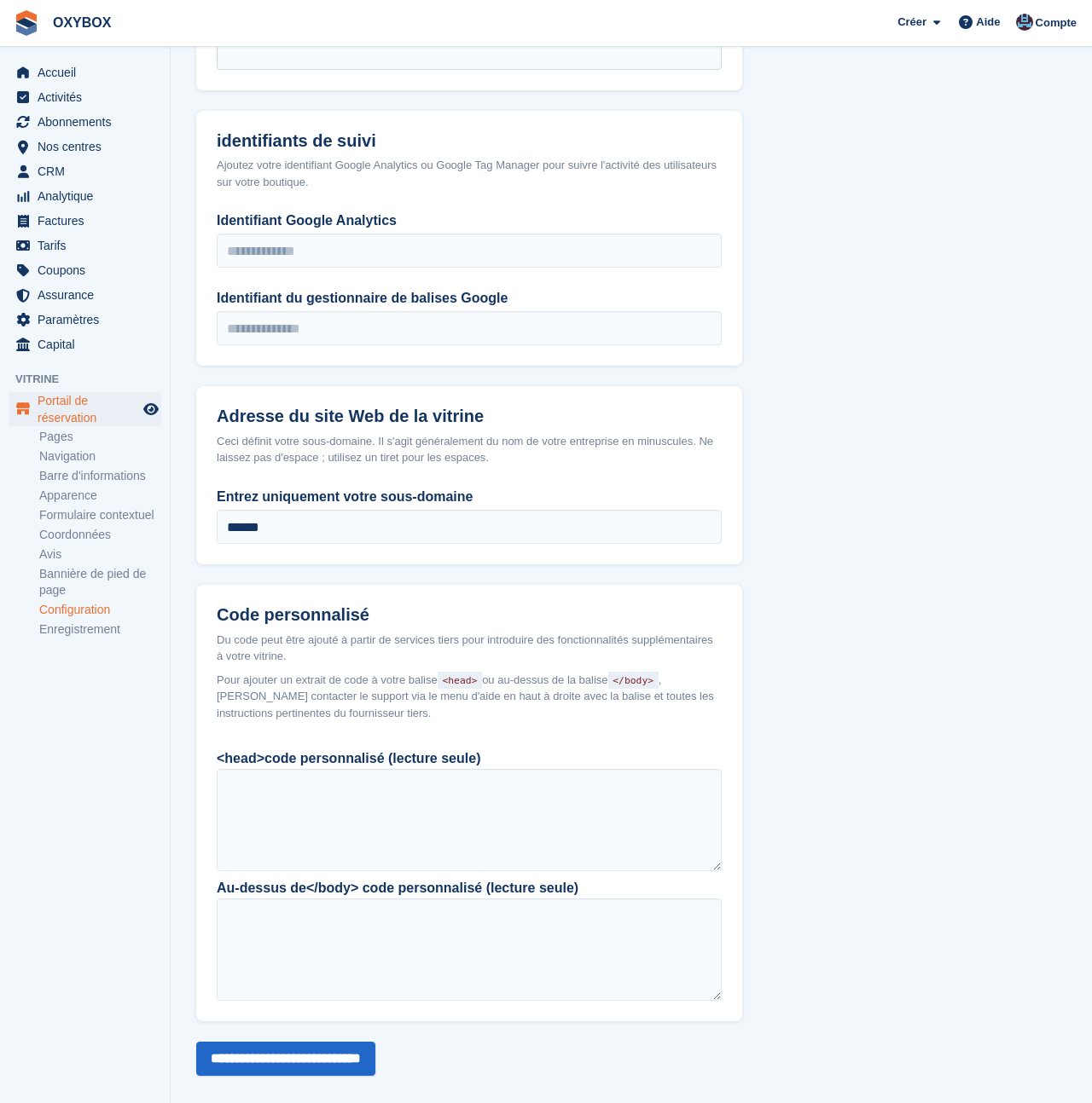
scroll to position [908, 0]
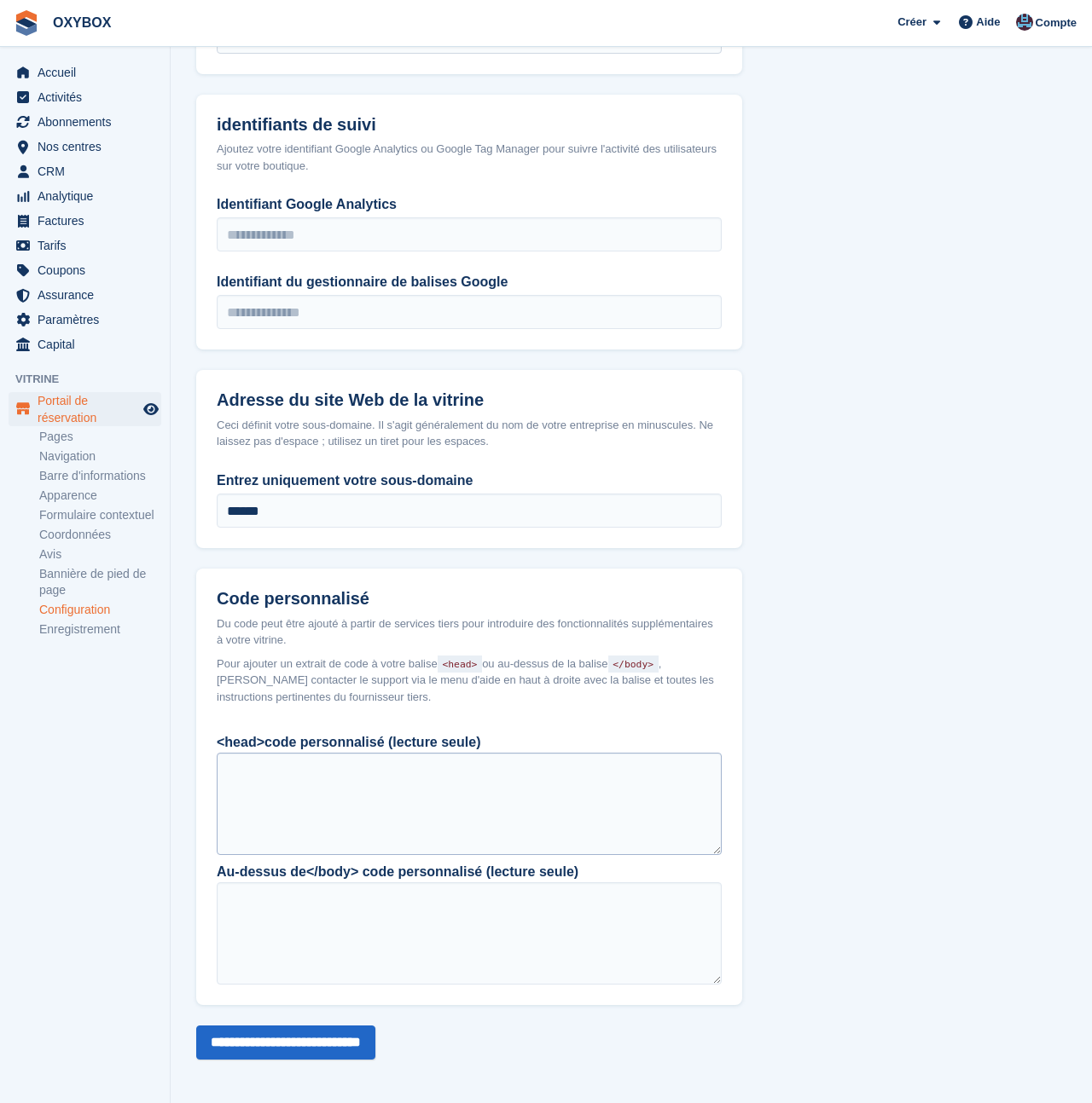
click at [490, 806] on div at bounding box center [469, 803] width 505 height 102
click at [493, 833] on div at bounding box center [469, 803] width 505 height 102
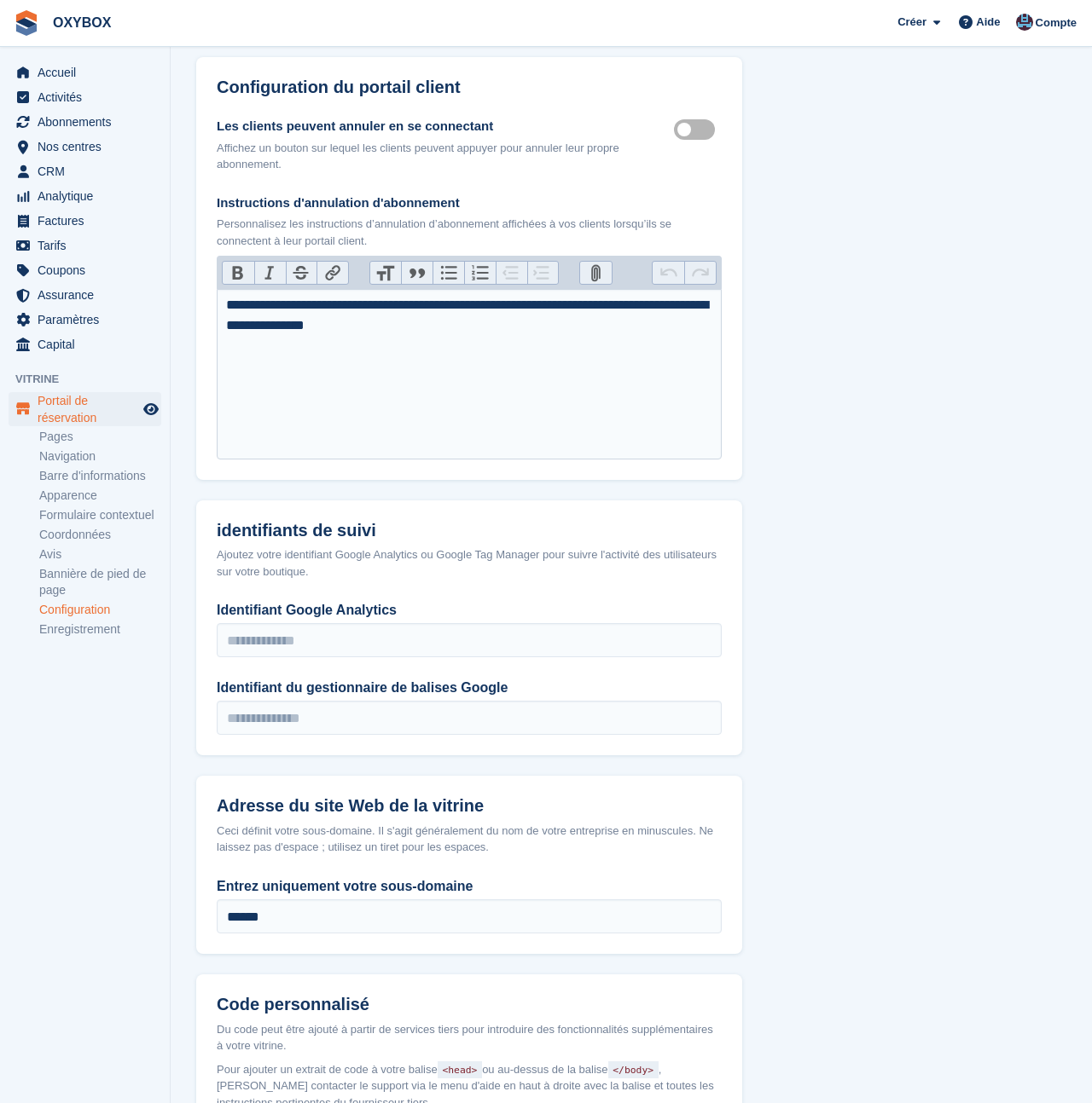
scroll to position [0, 0]
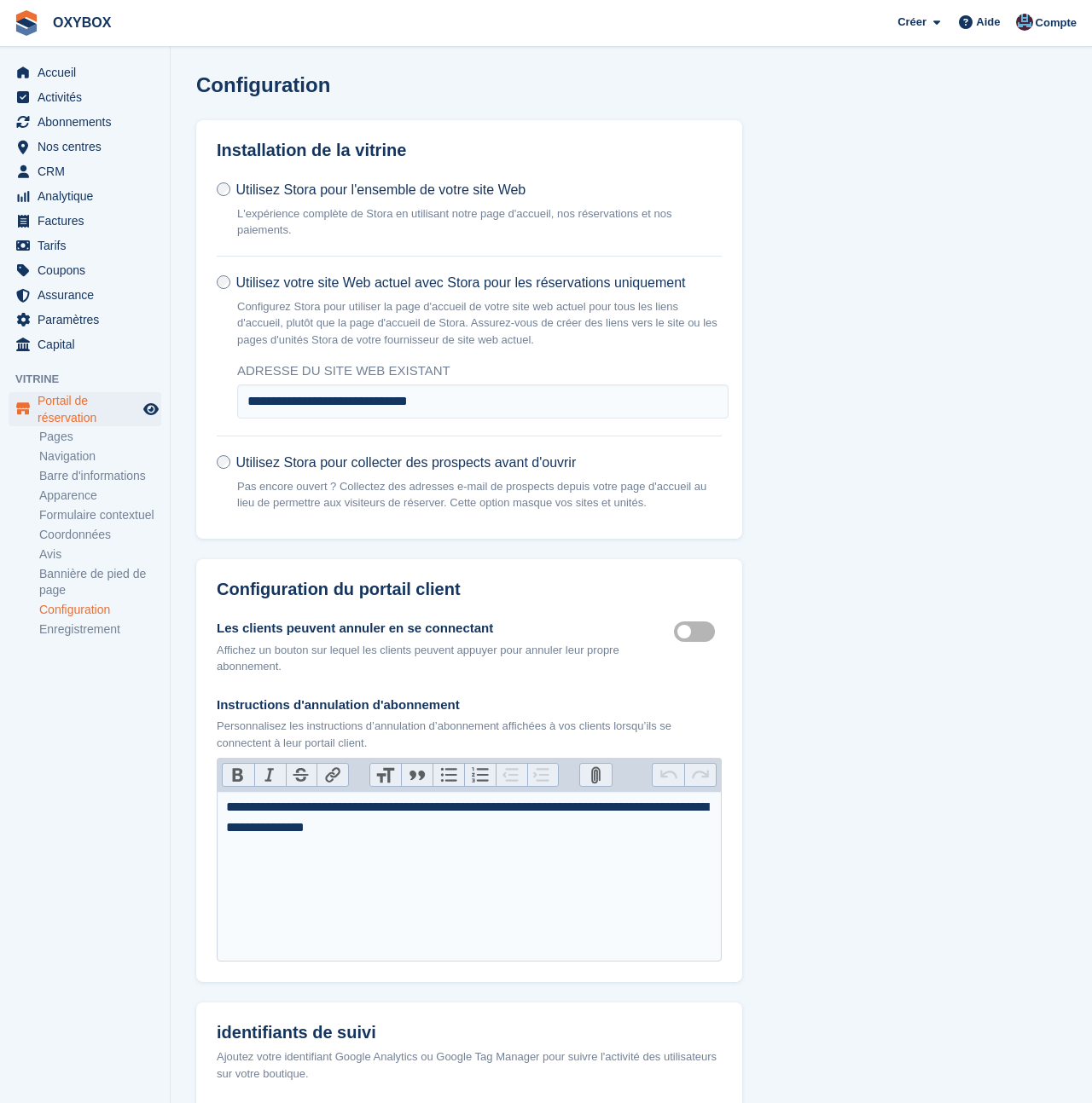
click at [309, 183] on span "Utilisez Stora pour l'ensemble de votre site Web" at bounding box center [380, 189] width 290 height 15
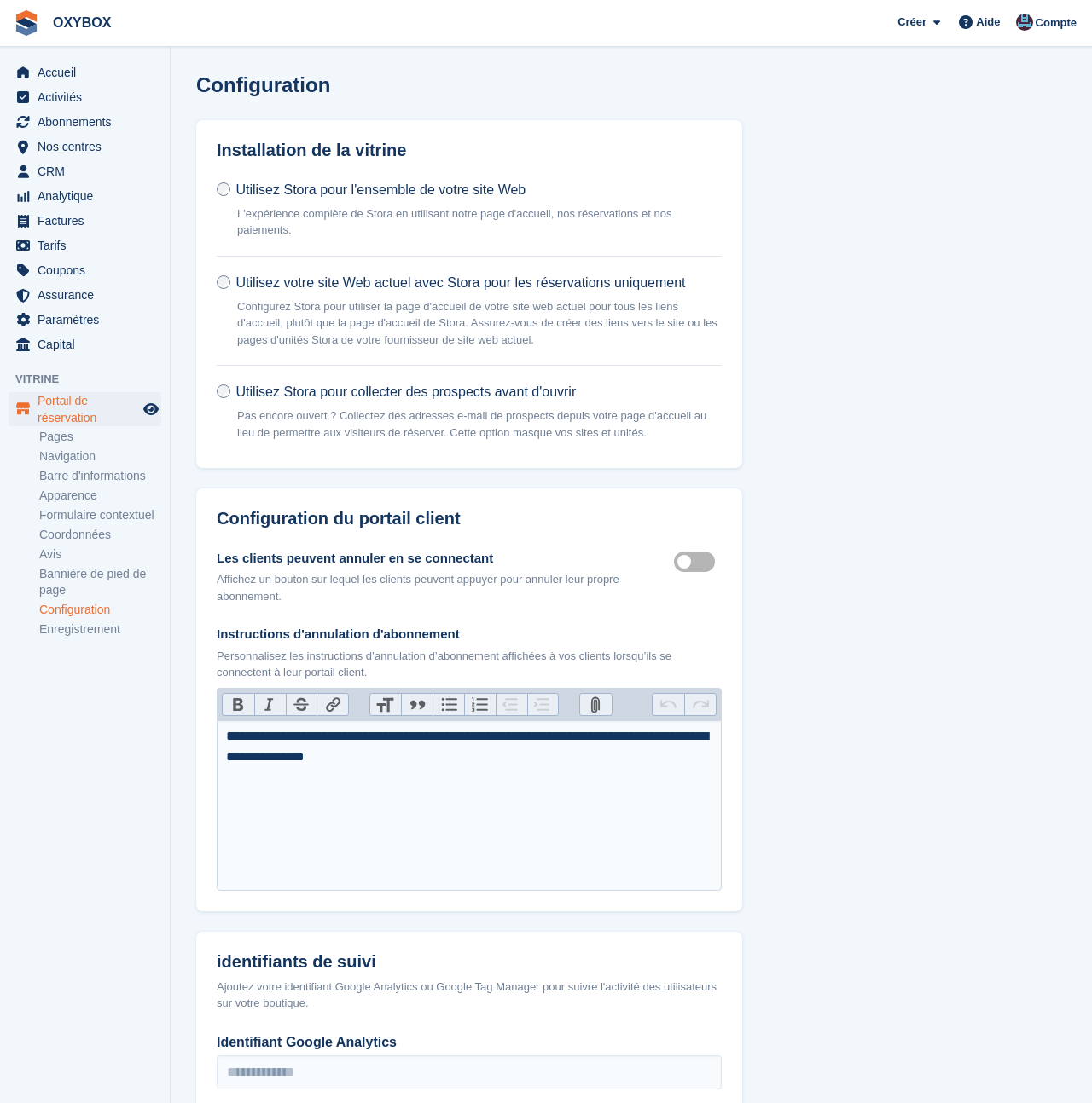
click at [294, 276] on span "Utilisez votre site Web actuel avec Stora pour les réservations uniquement" at bounding box center [460, 282] width 450 height 15
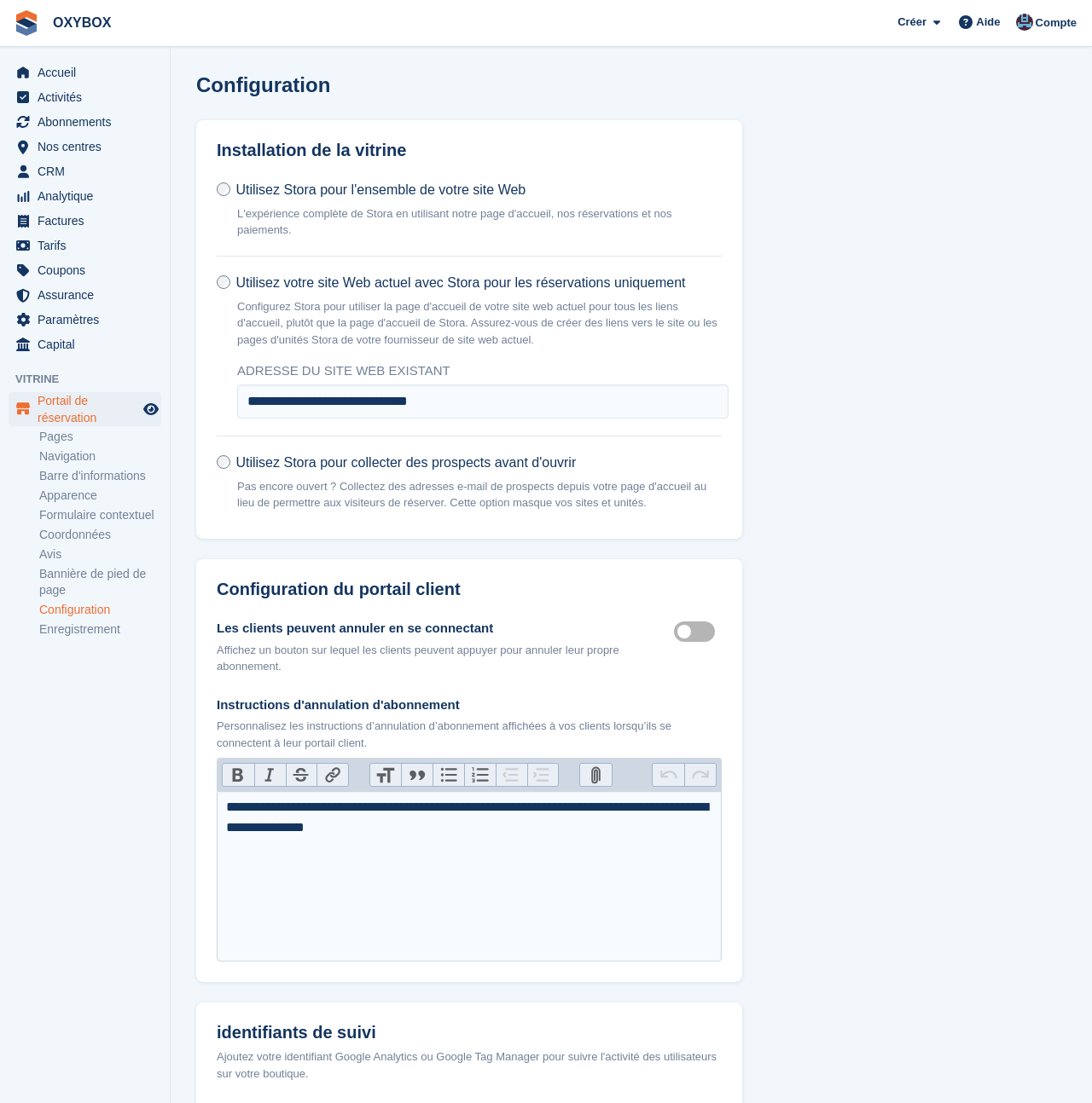
click at [444, 419] on div "**********" at bounding box center [483, 403] width 492 height 44
drag, startPoint x: 444, startPoint y: 405, endPoint x: 148, endPoint y: 405, distance: 296.0
click at [153, 405] on div "Accueil Activités Abonnements Abonnements Abonnements Augmentation des prix NOU…" at bounding box center [546, 1007] width 1092 height 2014
drag, startPoint x: 234, startPoint y: 272, endPoint x: 551, endPoint y: 363, distance: 329.8
click at [551, 363] on div "**********" at bounding box center [469, 346] width 505 height 159
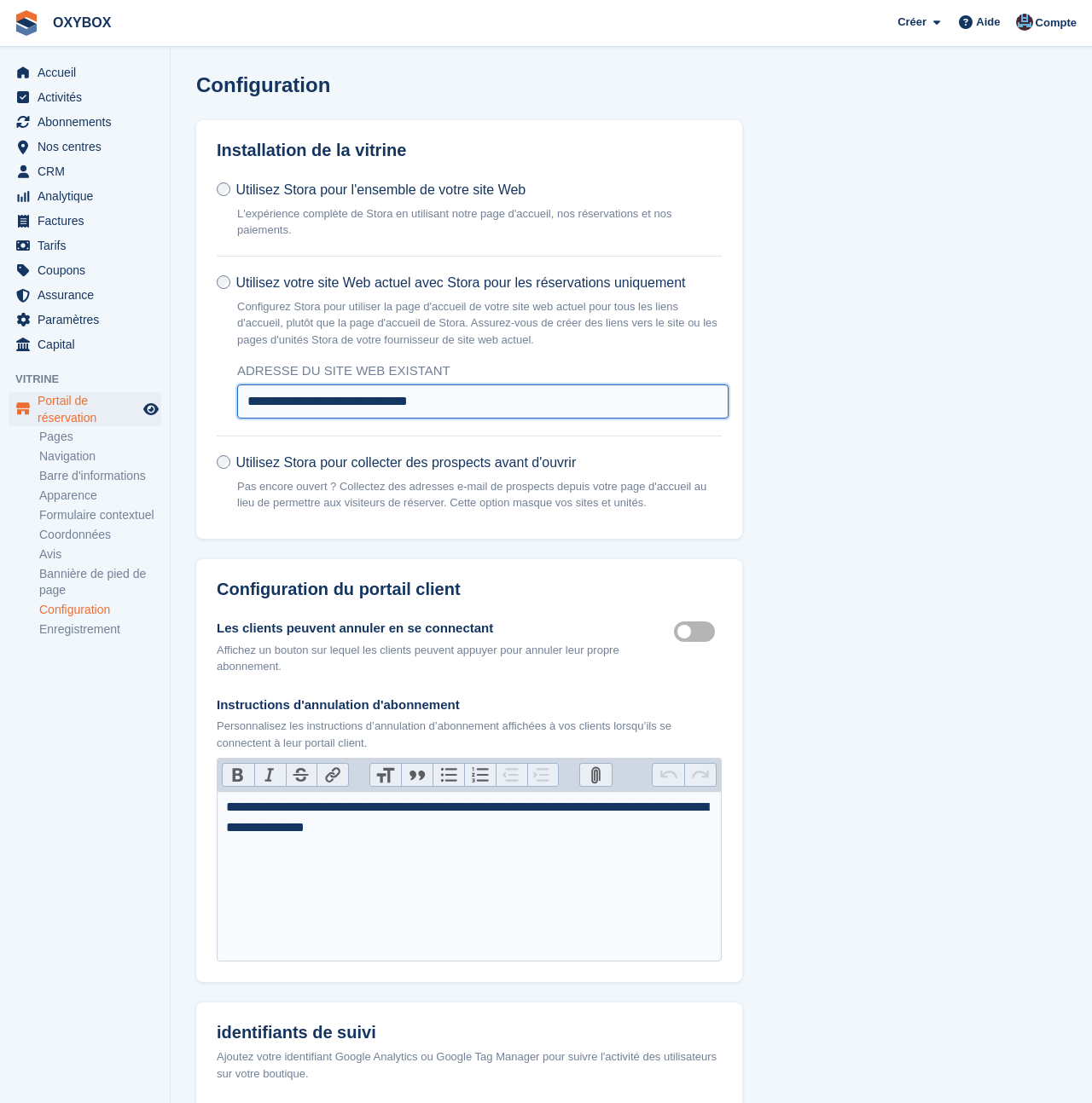
drag, startPoint x: 458, startPoint y: 403, endPoint x: 208, endPoint y: 403, distance: 250.0
click at [210, 403] on div "**********" at bounding box center [469, 359] width 546 height 358
click at [77, 440] on link "Pages" at bounding box center [100, 436] width 122 height 17
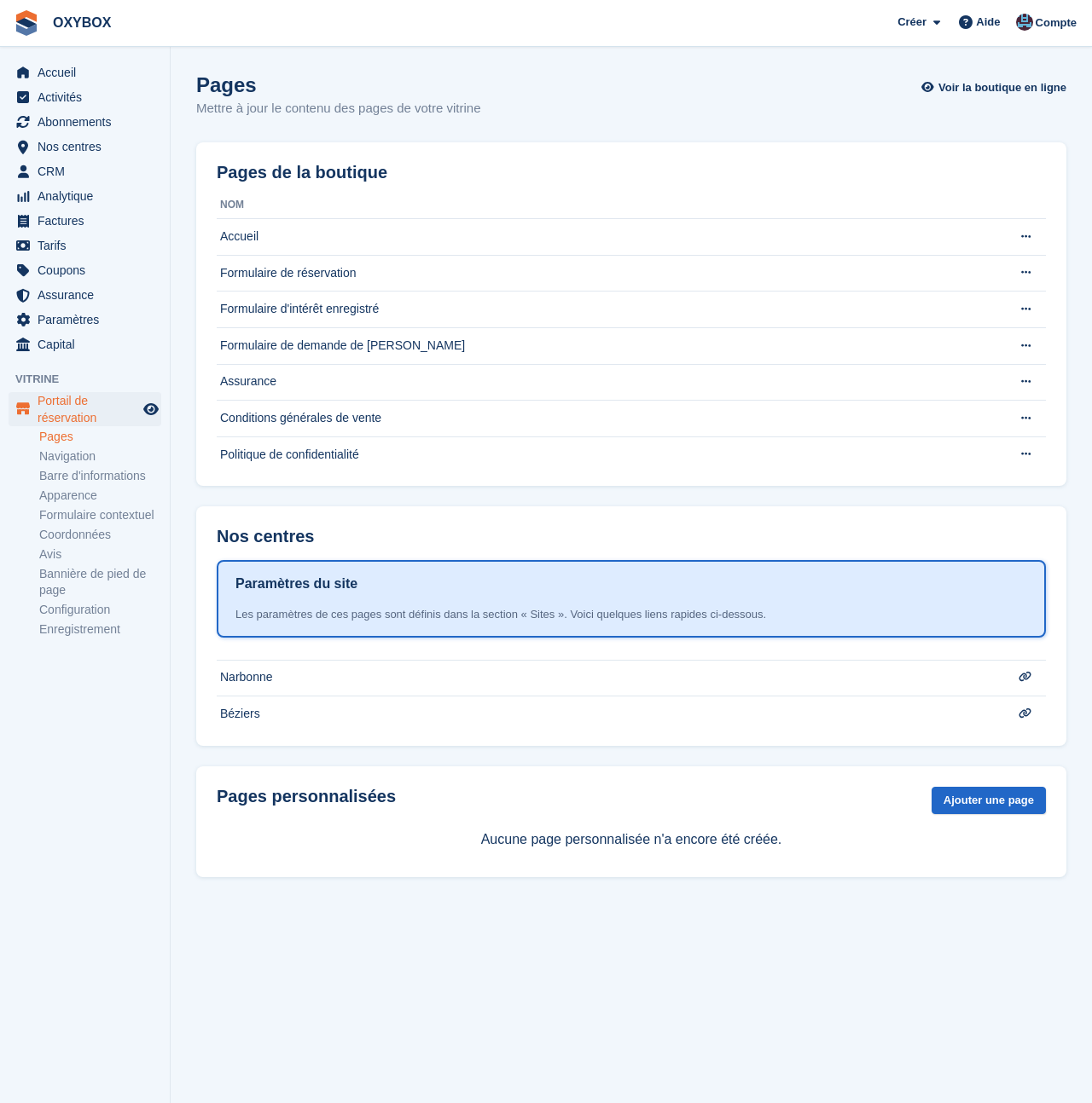
click at [81, 464] on ul "Pages Navigation Barre d'informations Apparence Formulaire contextuel Coordonné…" at bounding box center [105, 533] width 131 height 213
click at [72, 459] on link "Navigation" at bounding box center [100, 457] width 122 height 17
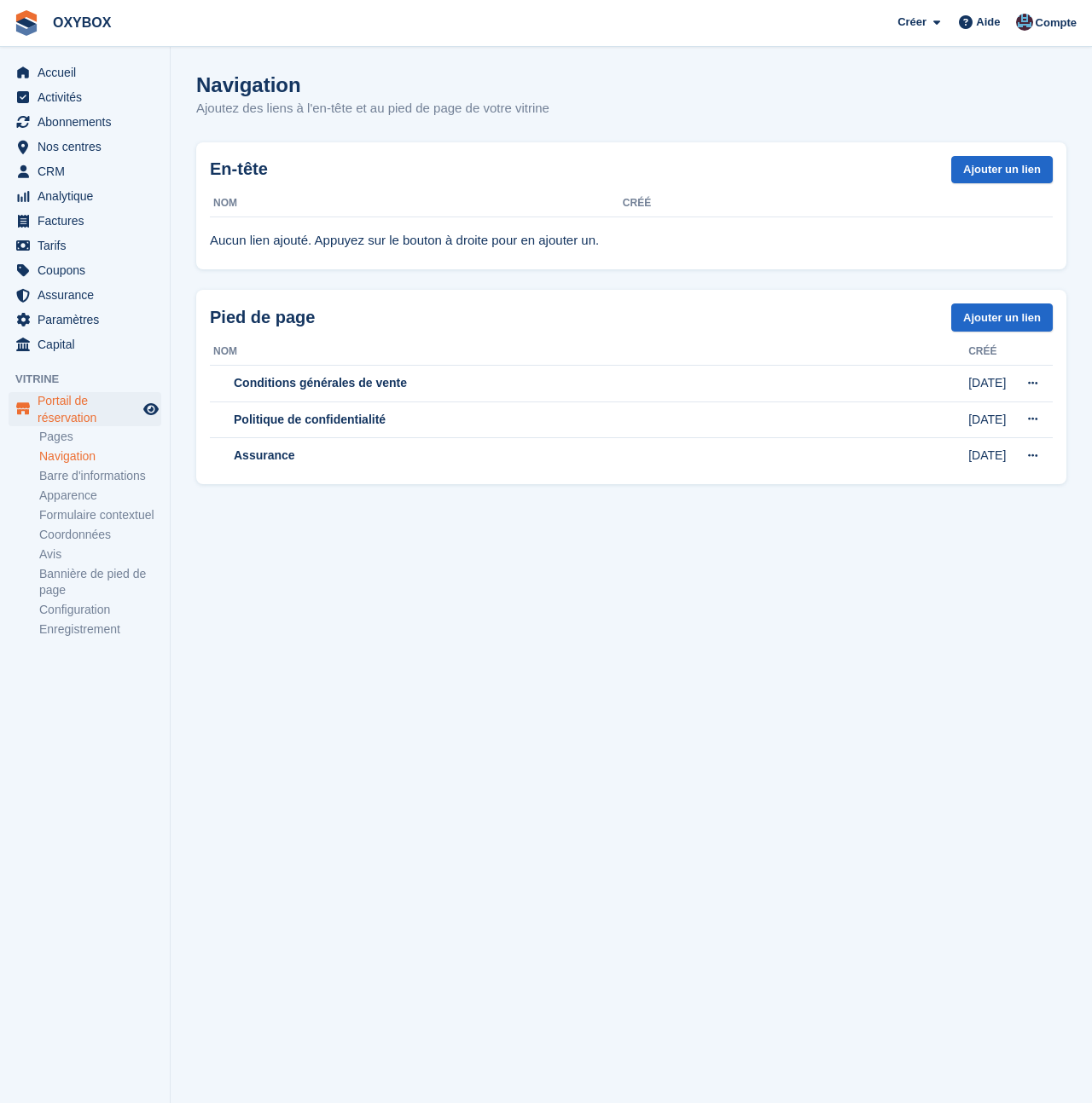
click at [81, 484] on li "Barre d'informations" at bounding box center [105, 476] width 131 height 18
click at [70, 478] on link "Barre d'informations" at bounding box center [100, 476] width 122 height 17
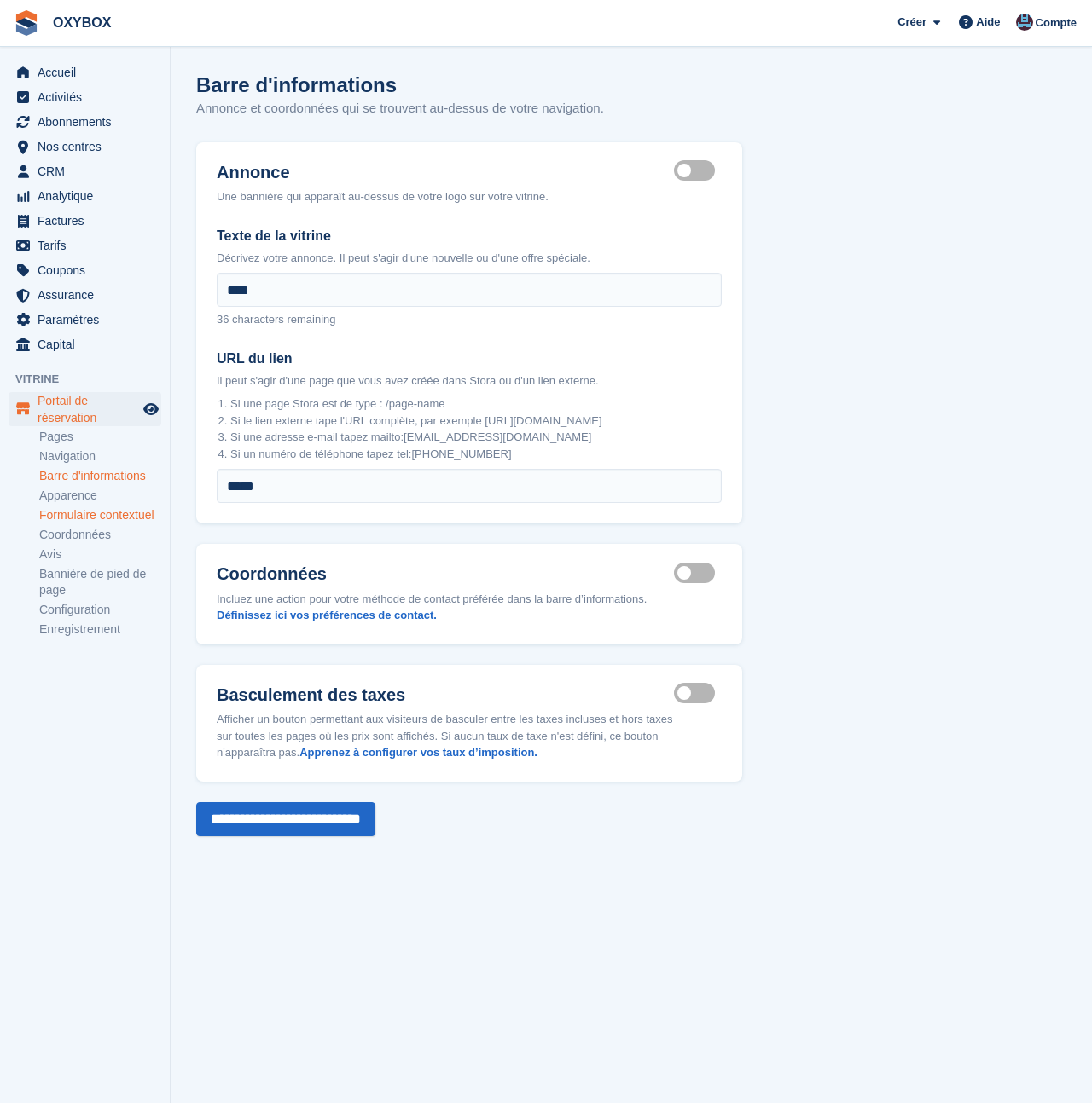
click at [80, 508] on link "Formulaire contextuel" at bounding box center [100, 515] width 122 height 17
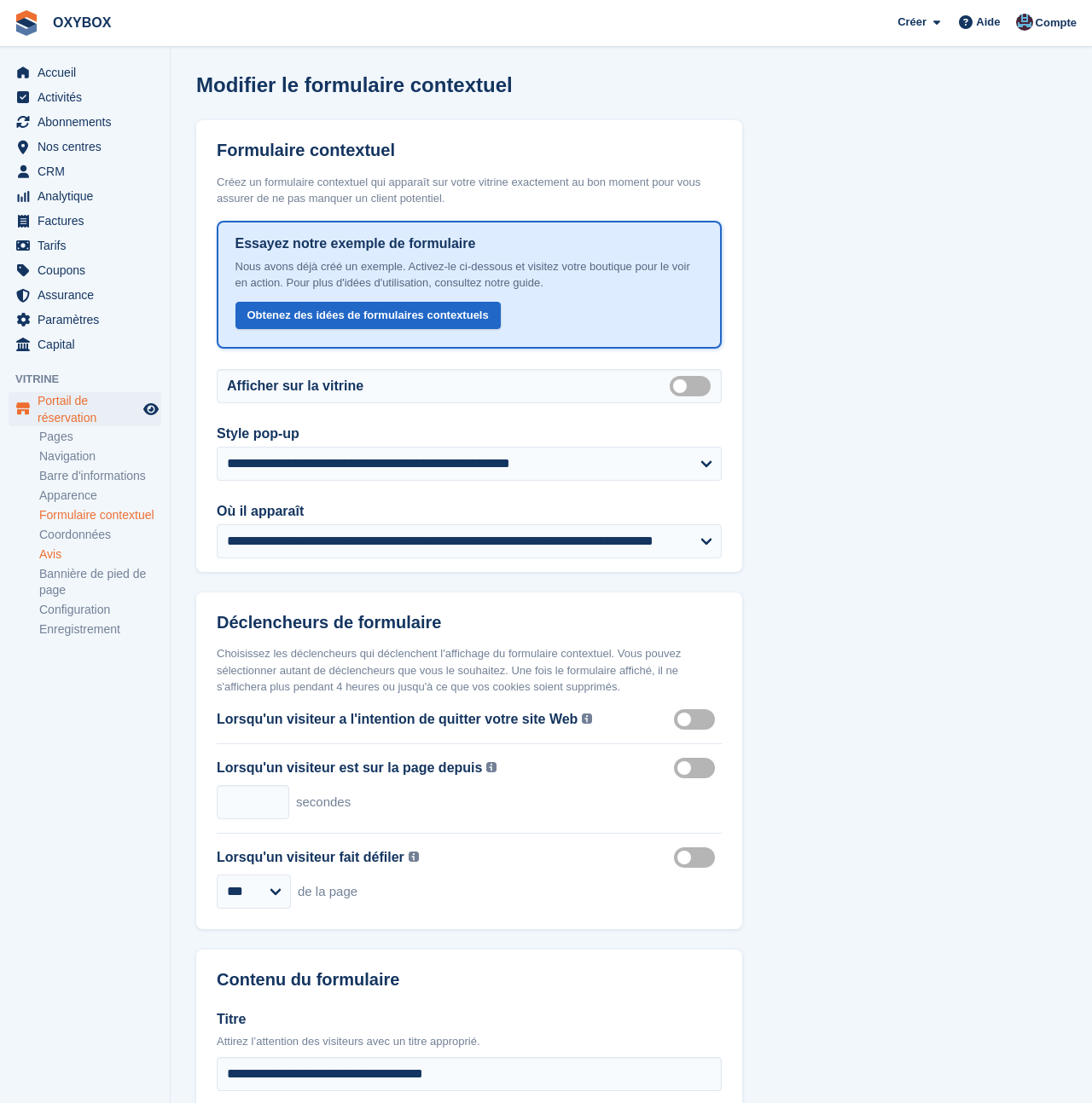
click at [90, 563] on link "Avis" at bounding box center [100, 554] width 122 height 17
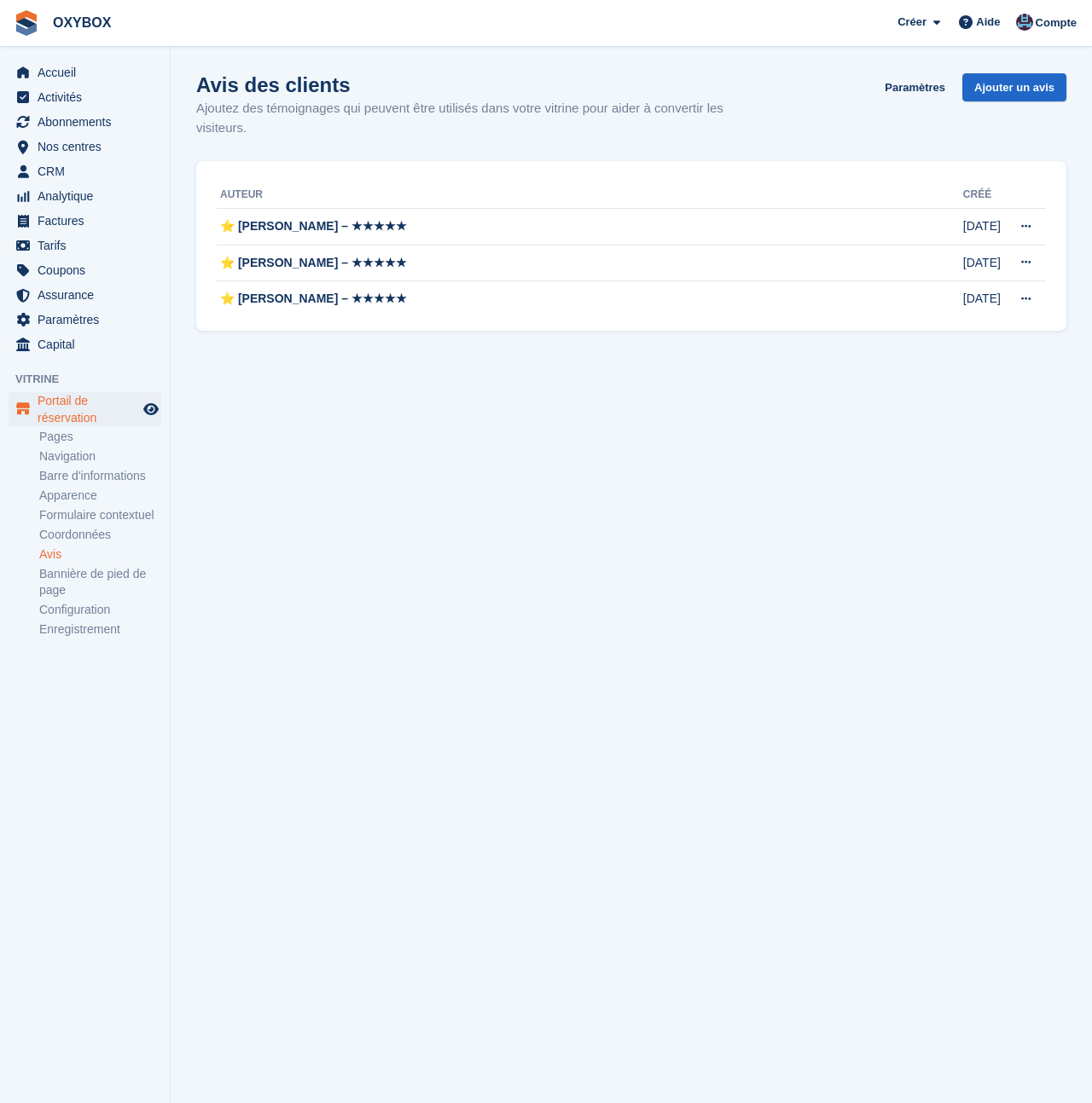
click at [86, 599] on li "Bannière de pied de page" at bounding box center [105, 582] width 131 height 34
click at [78, 619] on link "Configuration" at bounding box center [100, 610] width 122 height 17
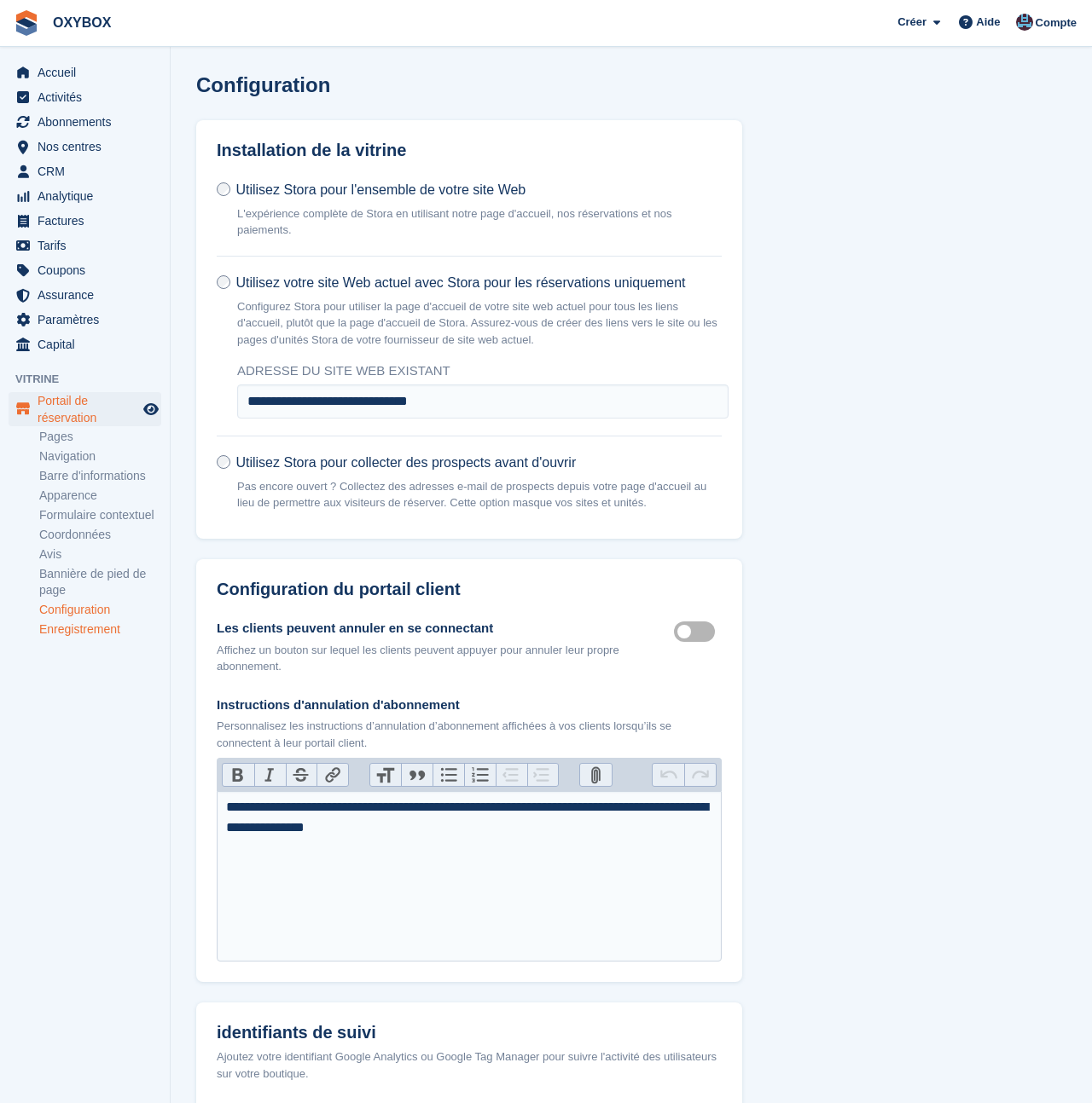
click at [78, 638] on link "Enregistrement" at bounding box center [100, 629] width 122 height 17
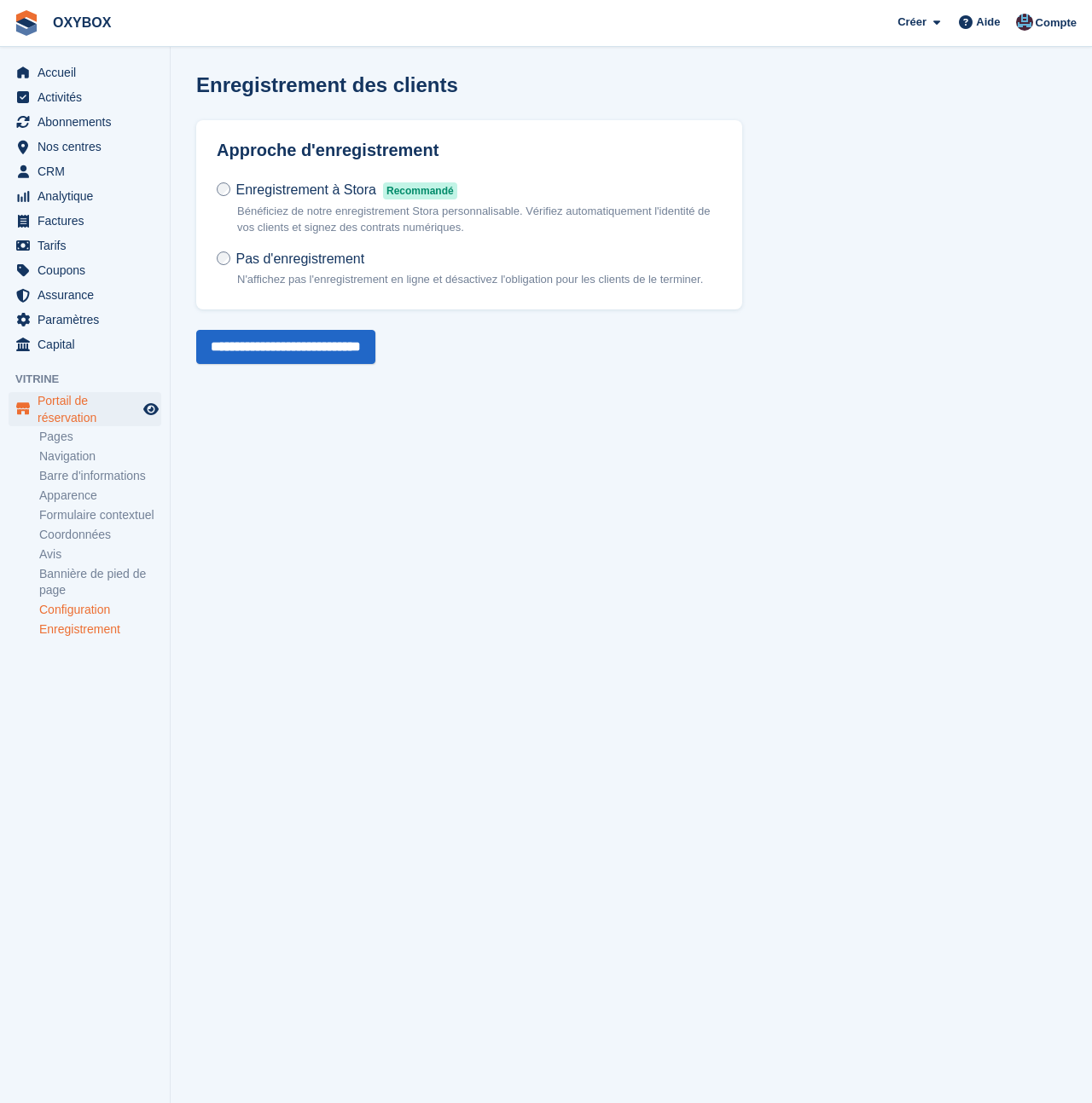
click at [77, 619] on link "Configuration" at bounding box center [100, 610] width 122 height 17
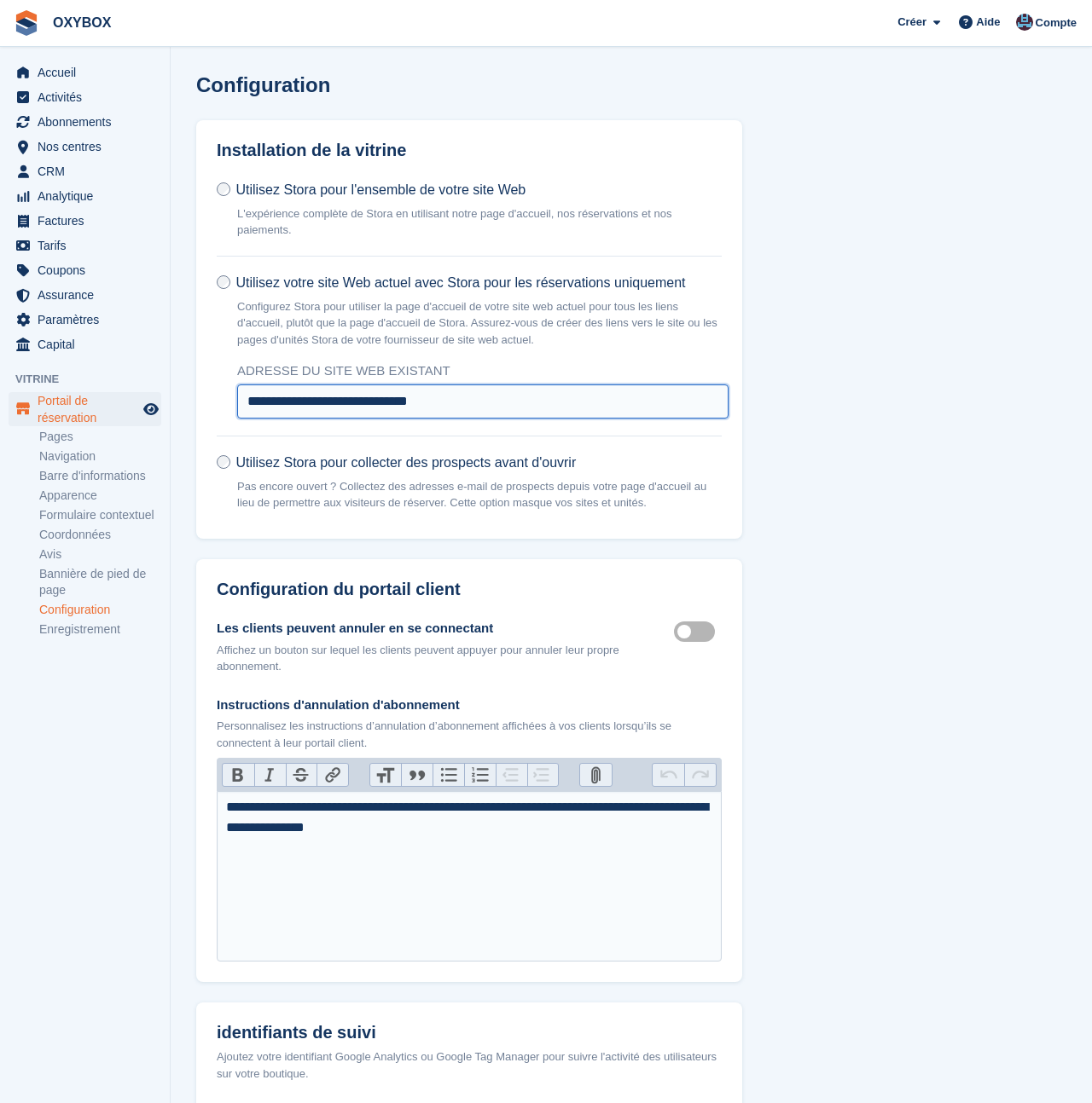
click at [333, 407] on input "**********" at bounding box center [483, 401] width 492 height 34
click at [313, 400] on input "**********" at bounding box center [483, 401] width 492 height 34
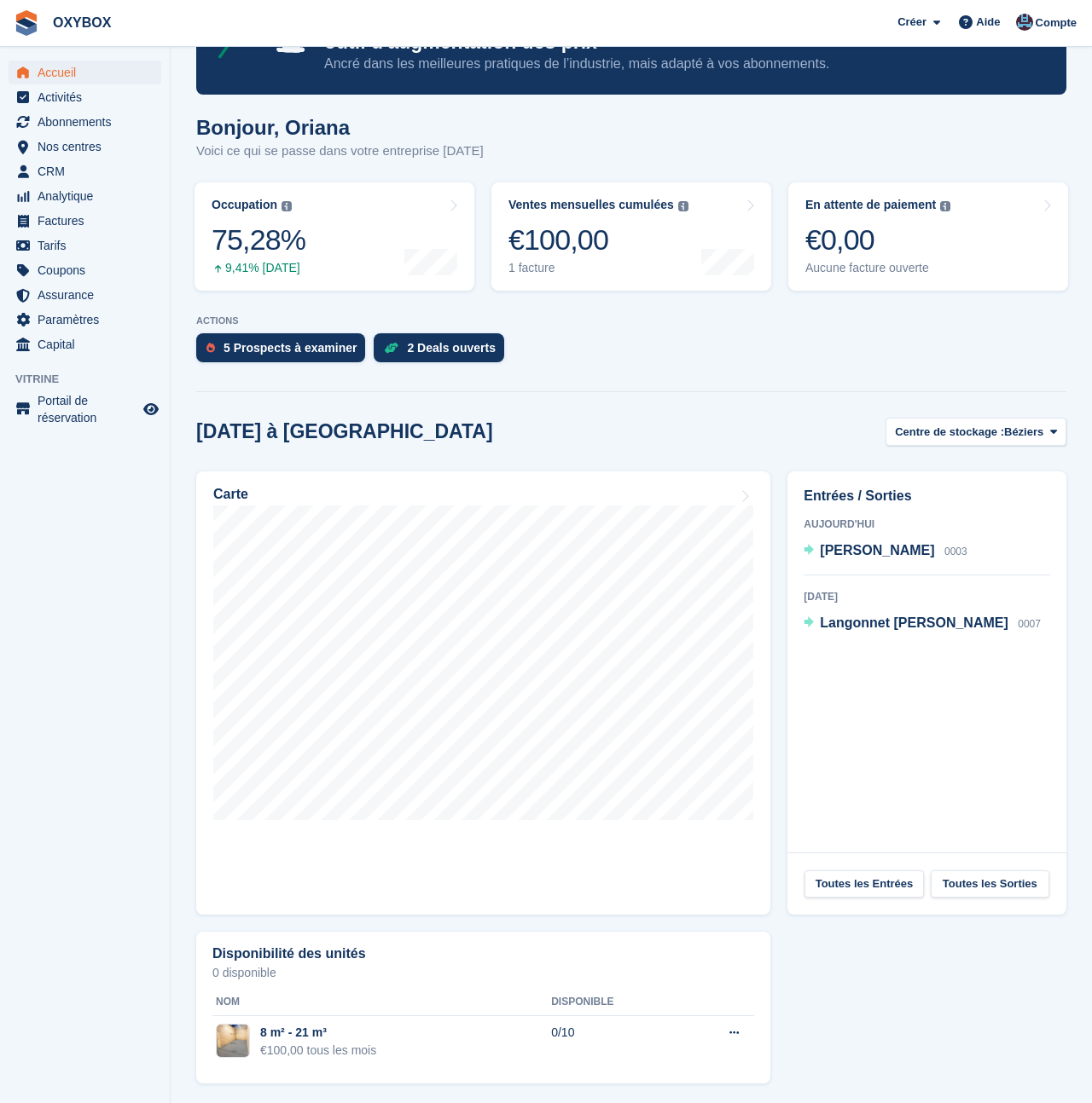
scroll to position [118, 0]
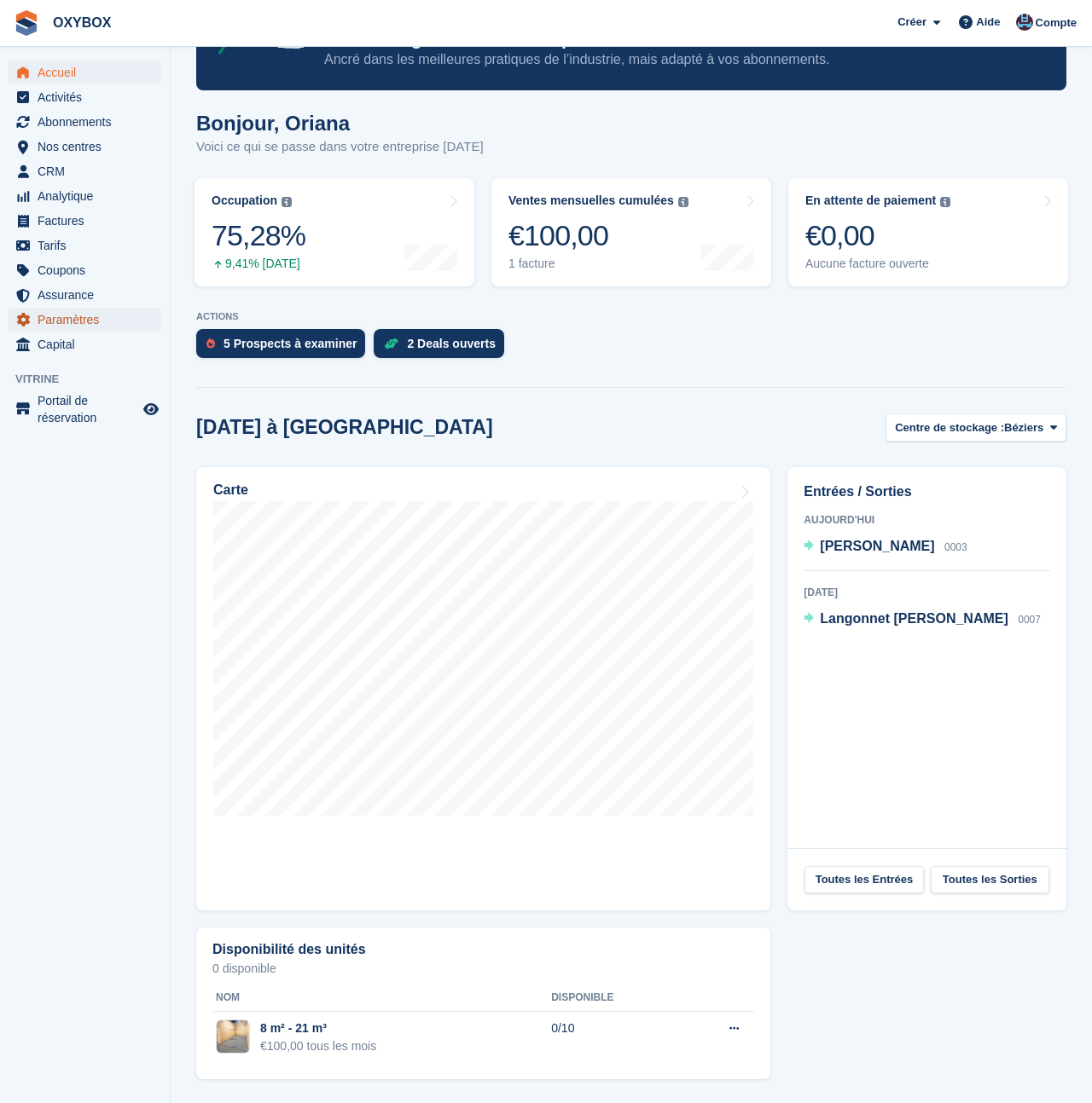
click at [71, 321] on span "Paramètres" at bounding box center [88, 319] width 102 height 24
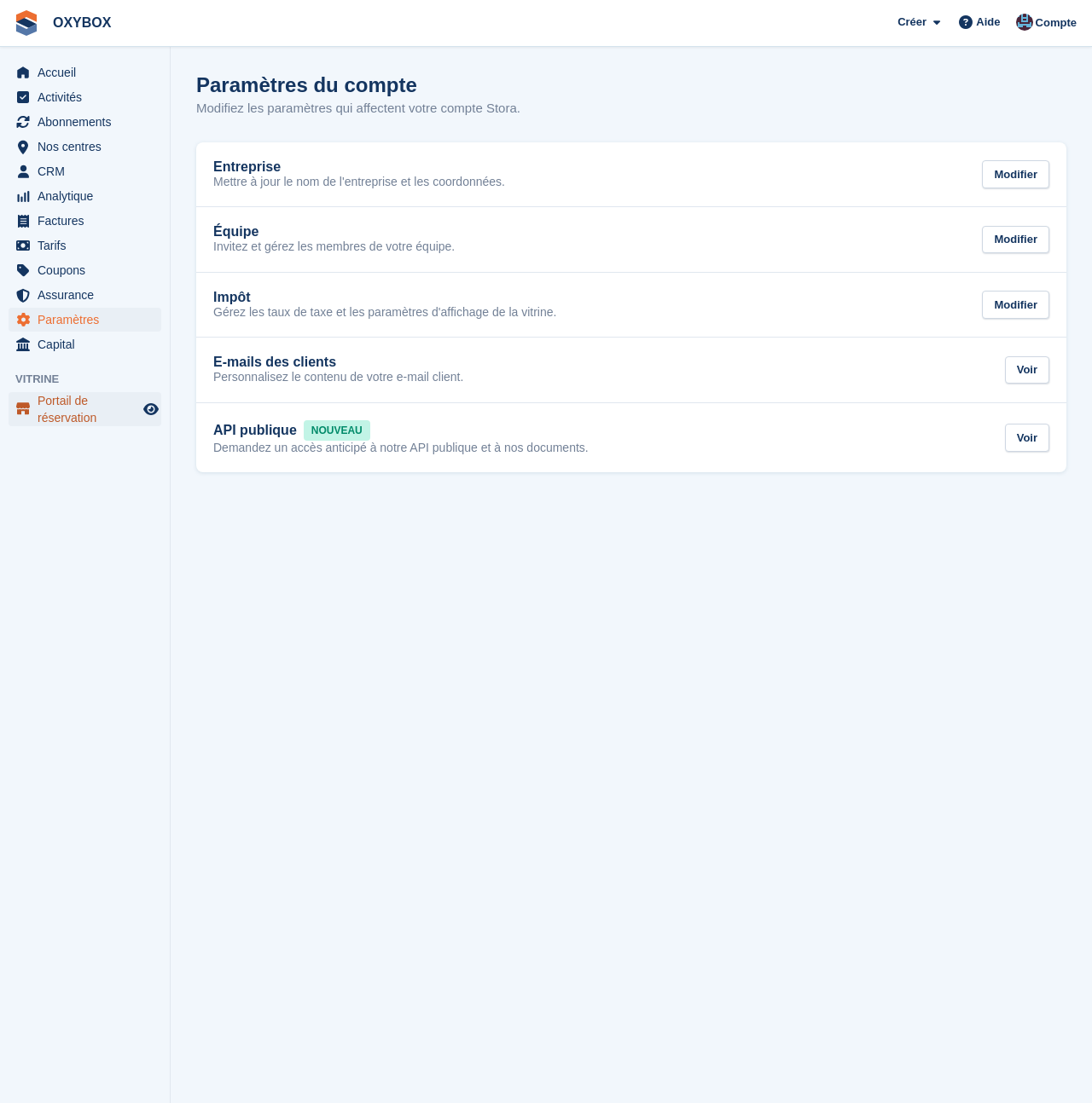
click at [66, 414] on span "Portail de réservation" at bounding box center [88, 409] width 102 height 34
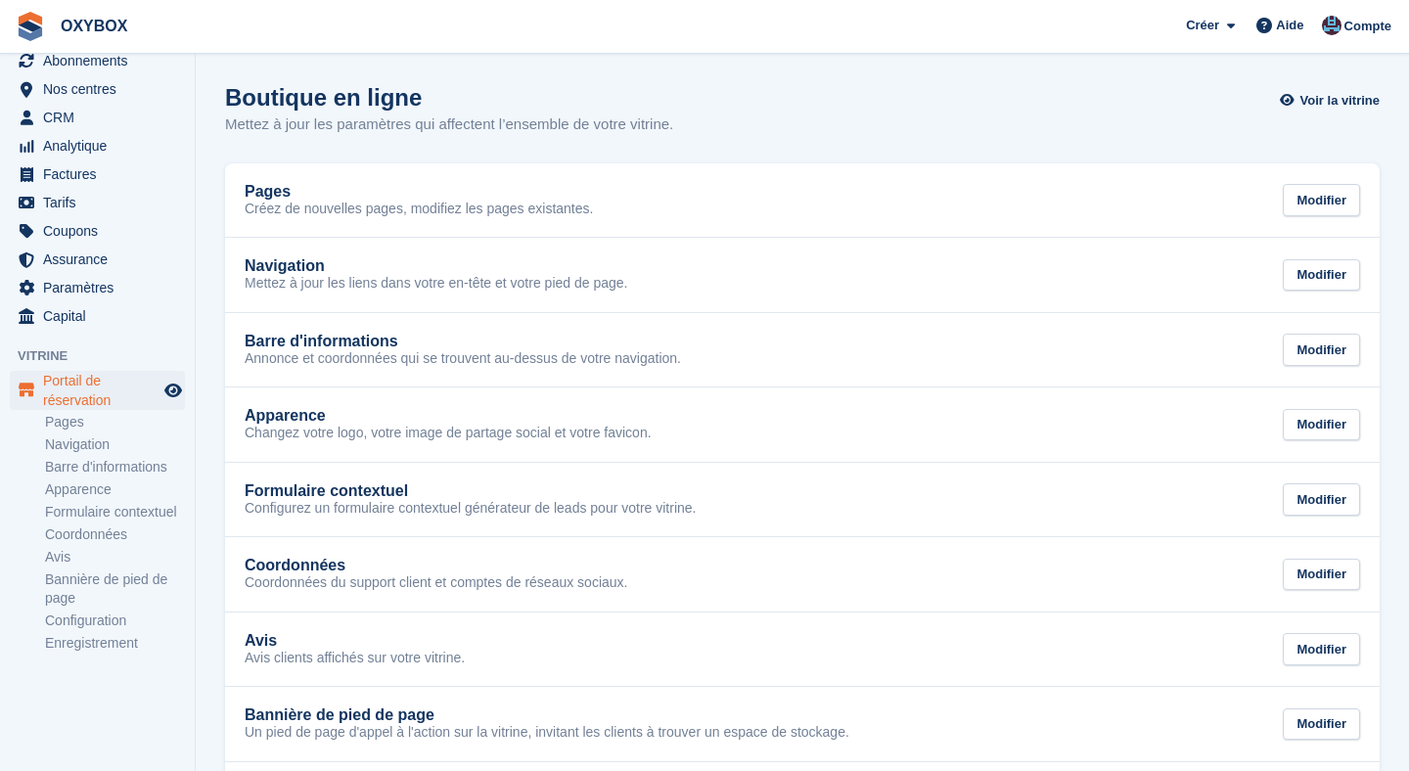
scroll to position [168, 0]
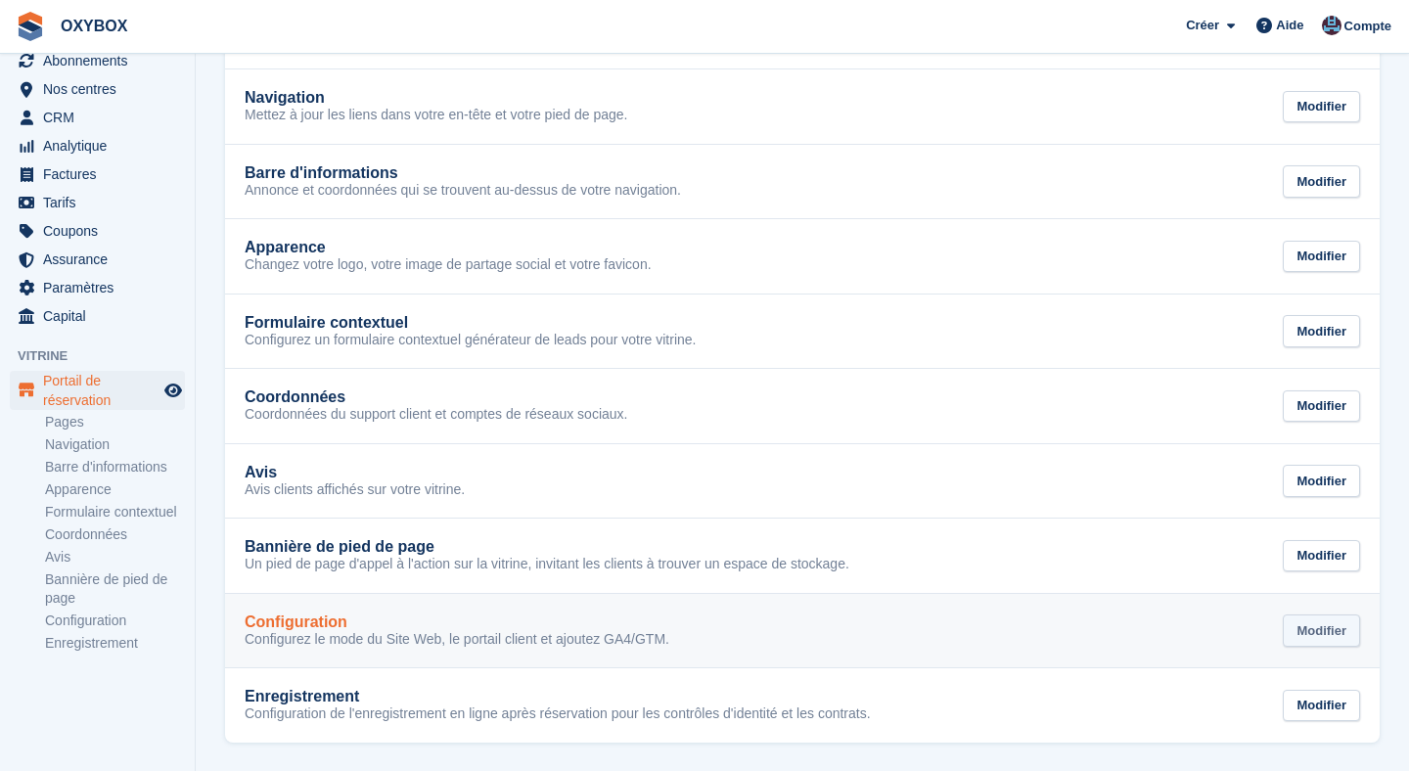
click at [1252, 625] on div "Modifier" at bounding box center [1321, 631] width 77 height 32
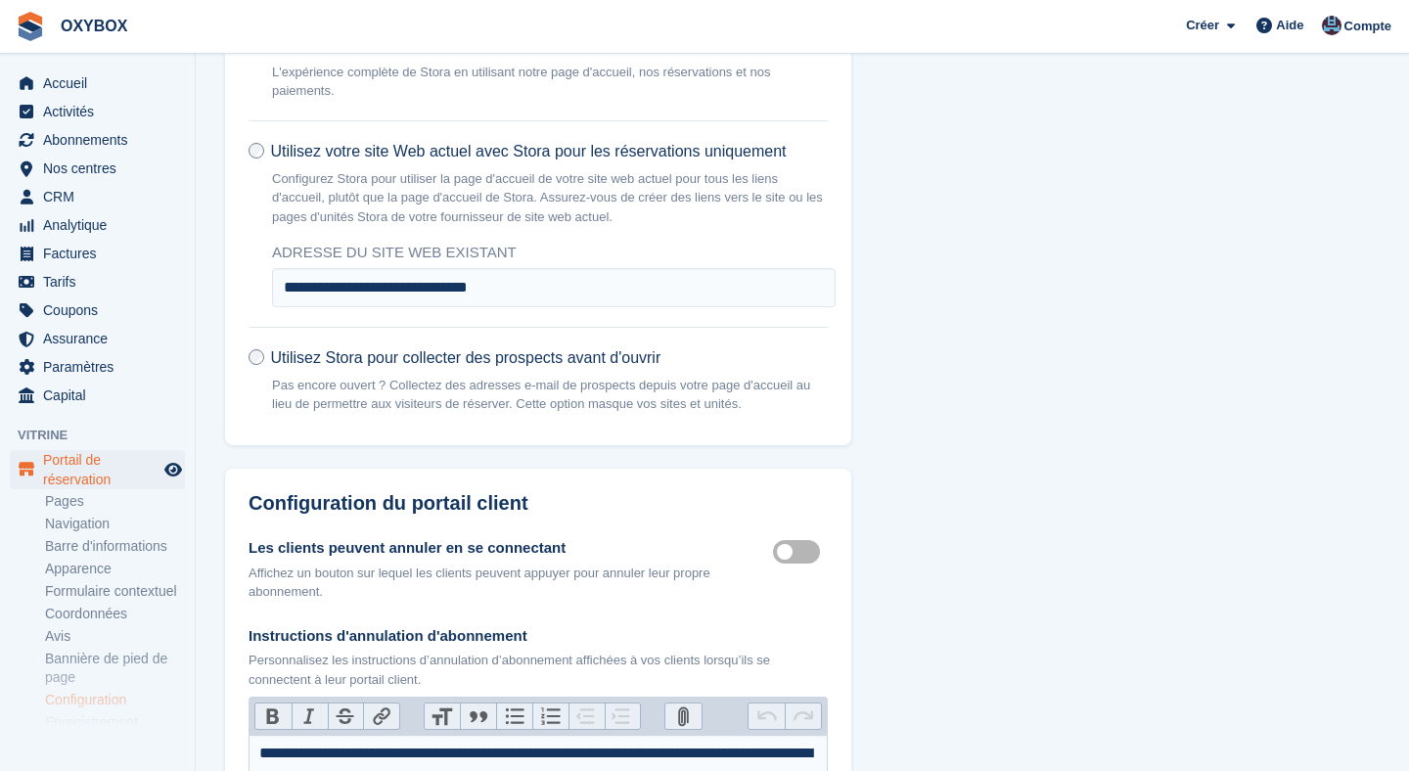
scroll to position [174, 0]
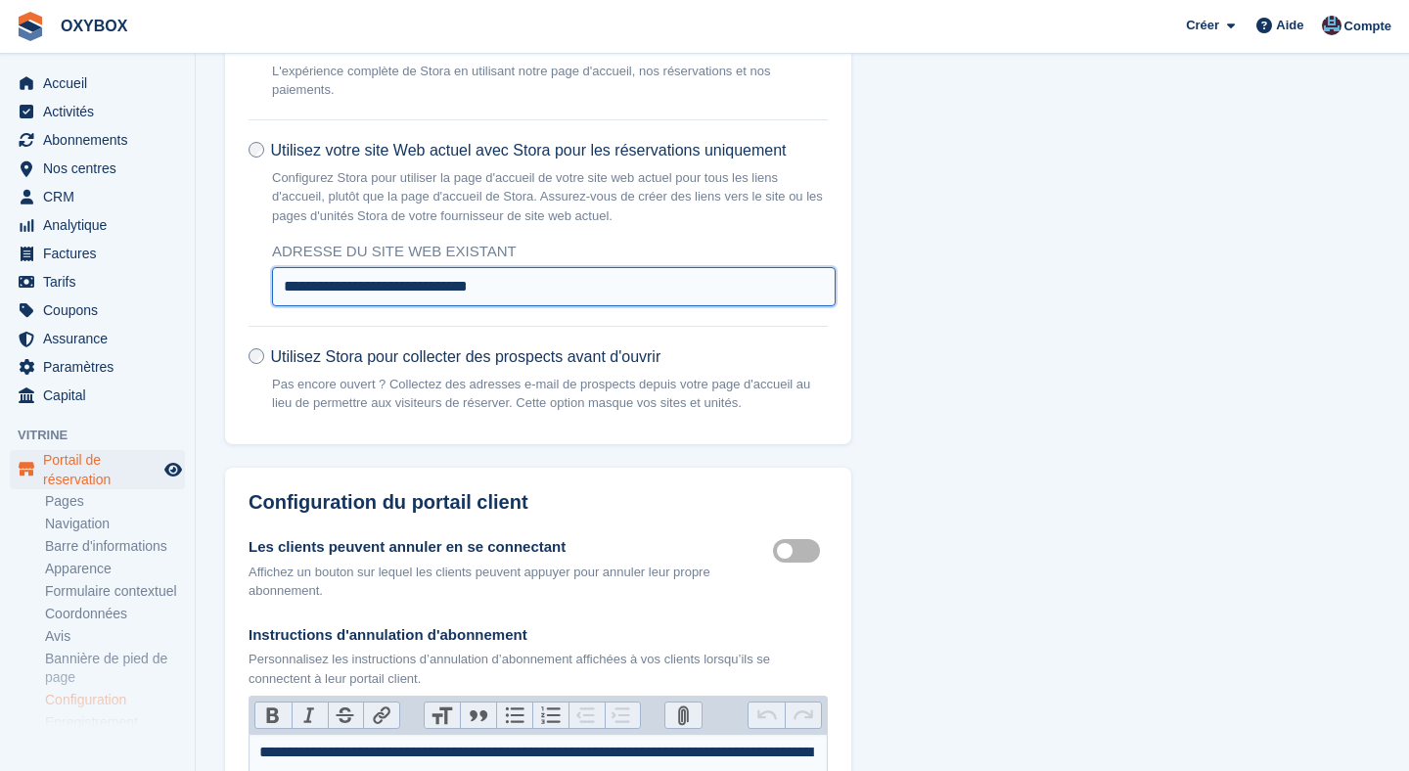
drag, startPoint x: 284, startPoint y: 279, endPoint x: 707, endPoint y: 279, distance: 422.8
click at [707, 279] on input "**********" at bounding box center [554, 286] width 564 height 39
click at [333, 283] on input "**********" at bounding box center [554, 286] width 564 height 39
drag, startPoint x: 333, startPoint y: 283, endPoint x: 562, endPoint y: 284, distance: 229.0
click at [562, 284] on input "**********" at bounding box center [554, 286] width 564 height 39
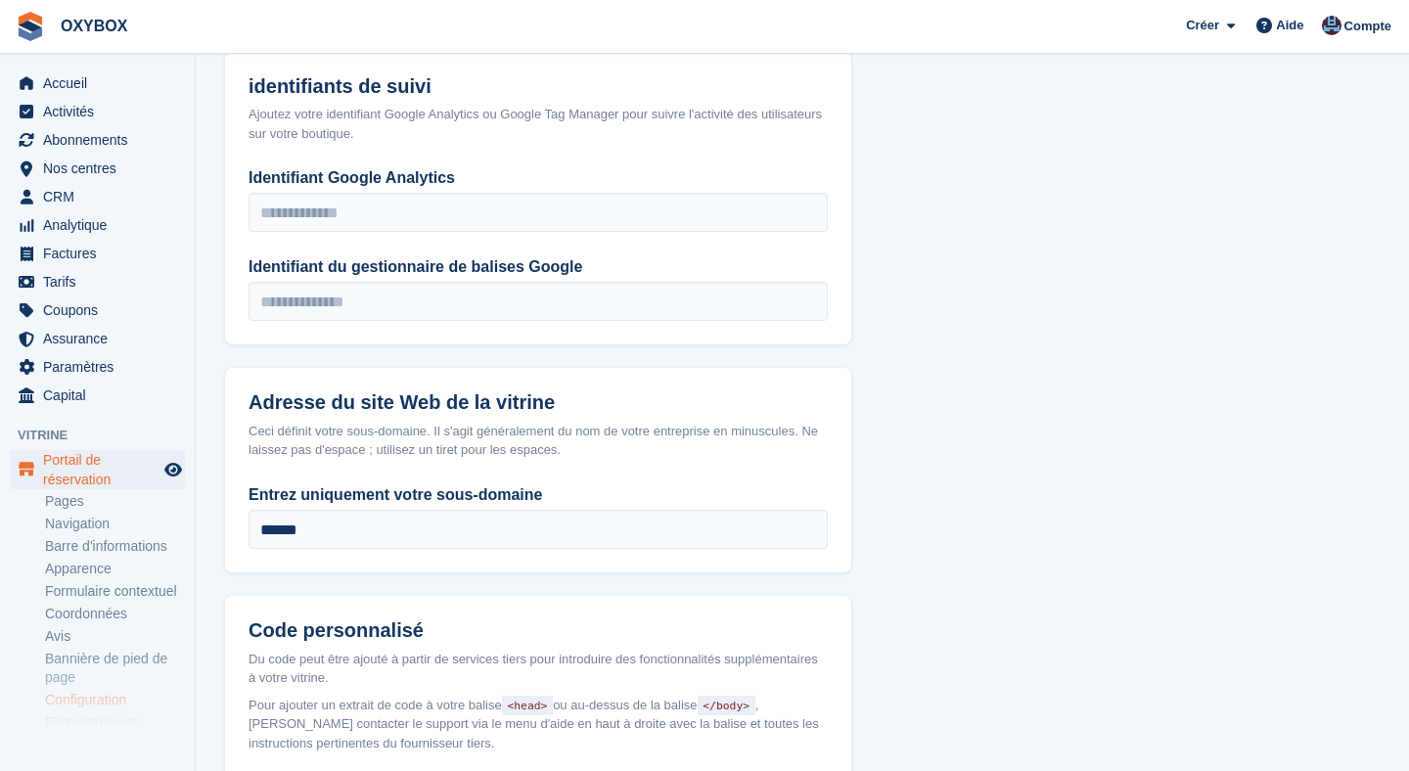
scroll to position [1102, 0]
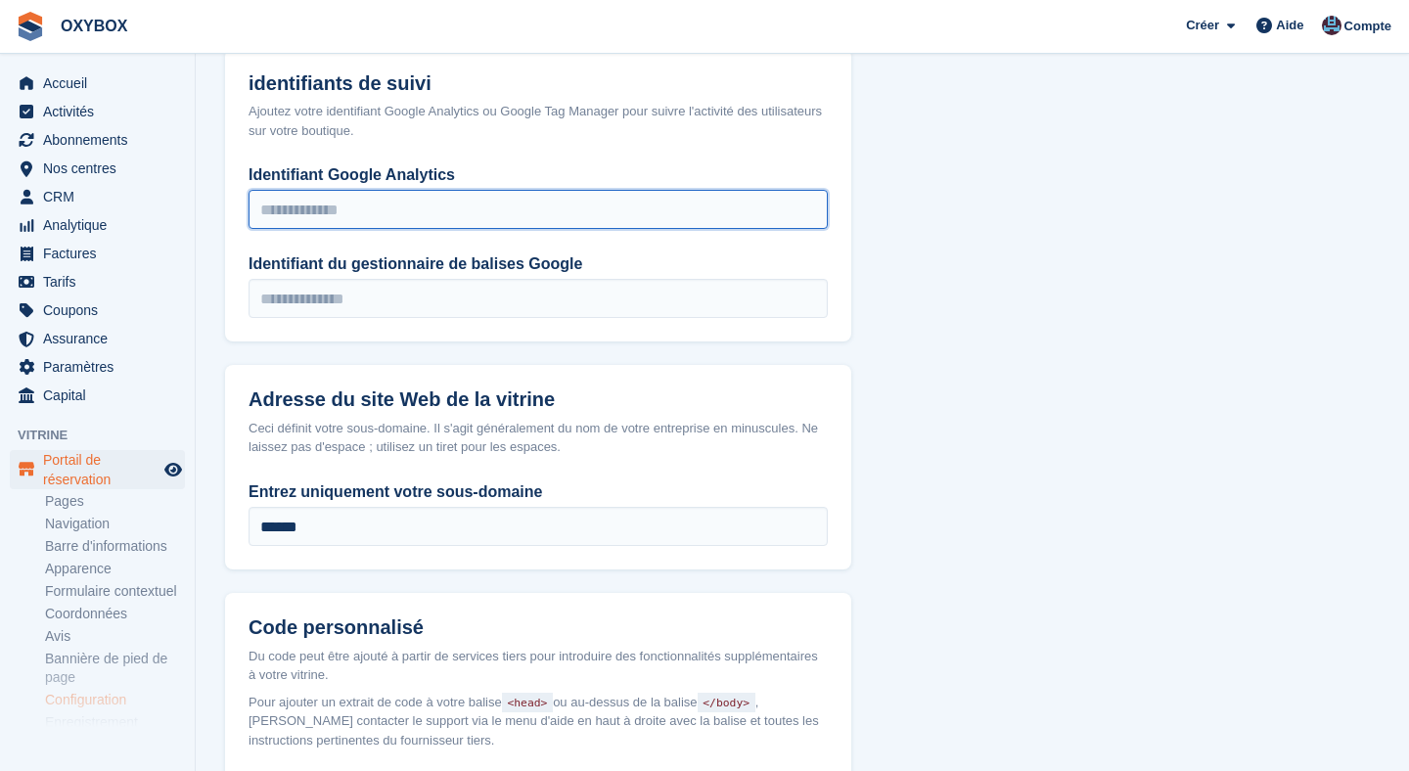
click at [406, 206] on input "Identifiant Google Analytics" at bounding box center [538, 209] width 579 height 39
